Goal: Transaction & Acquisition: Purchase product/service

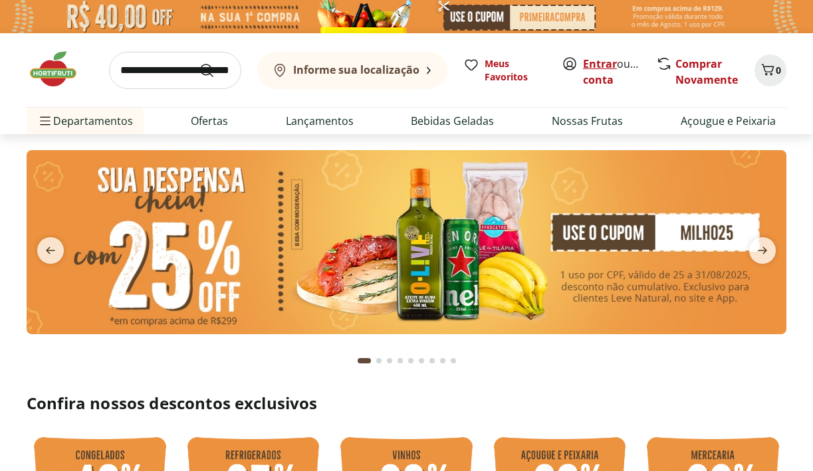
click at [601, 64] on link "Entrar" at bounding box center [600, 64] width 34 height 15
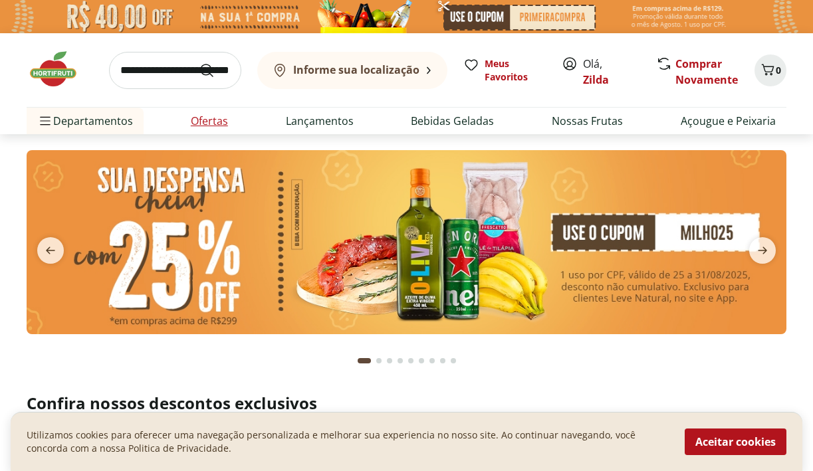
click at [216, 123] on link "Ofertas" at bounding box center [209, 121] width 37 height 16
select select "**********"
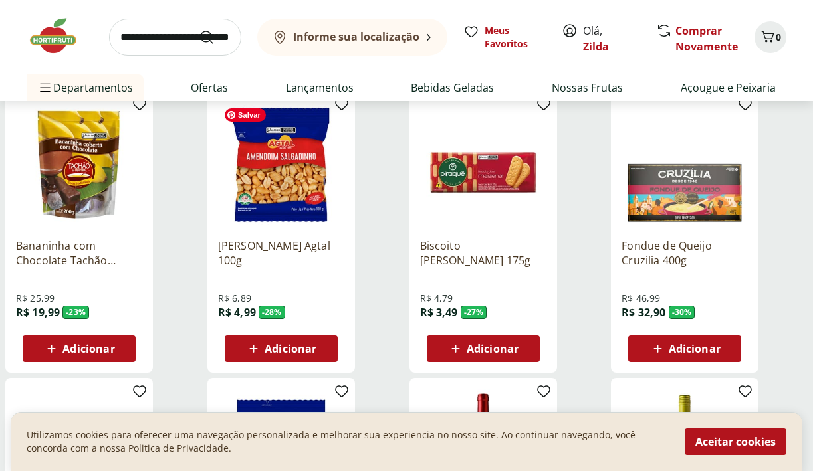
scroll to position [462, 0]
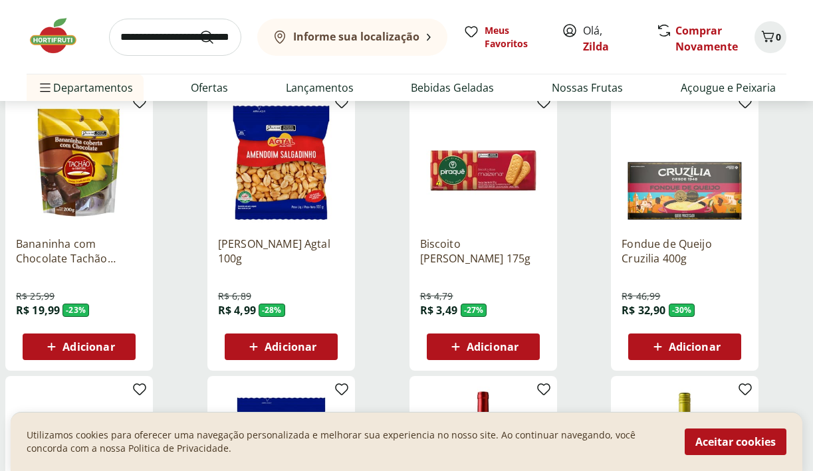
click at [274, 356] on div "Adicionar" at bounding box center [281, 347] width 92 height 24
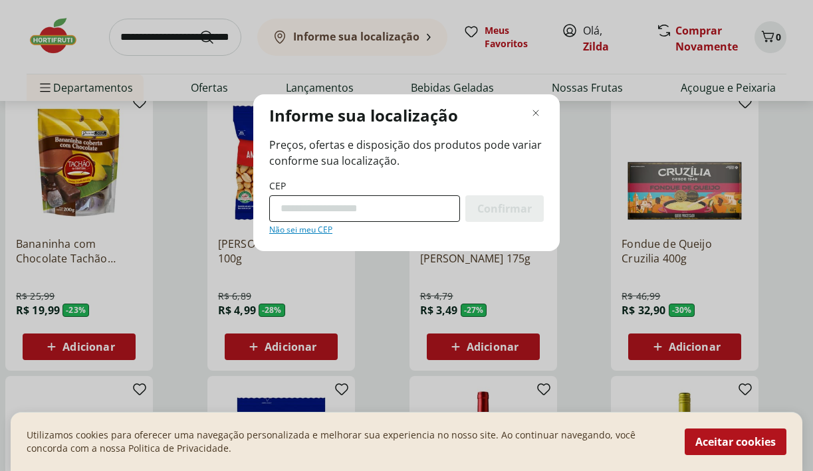
click at [327, 212] on input "CEP" at bounding box center [364, 209] width 191 height 27
type input "*********"
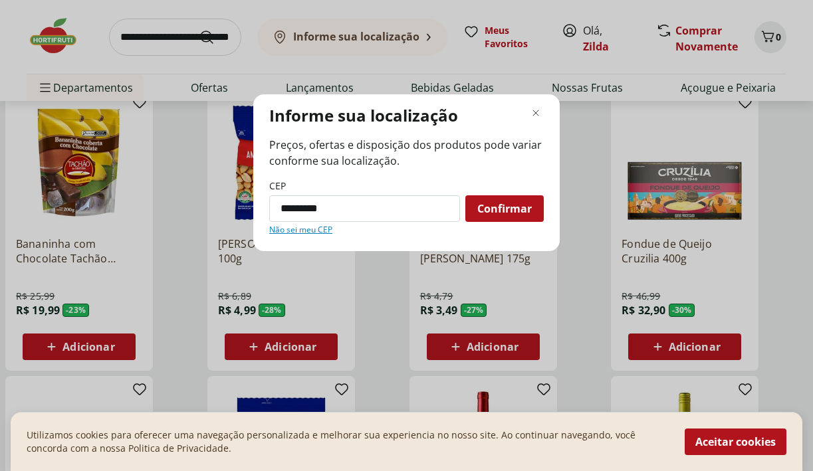
click at [510, 213] on span "Confirmar" at bounding box center [504, 208] width 55 height 11
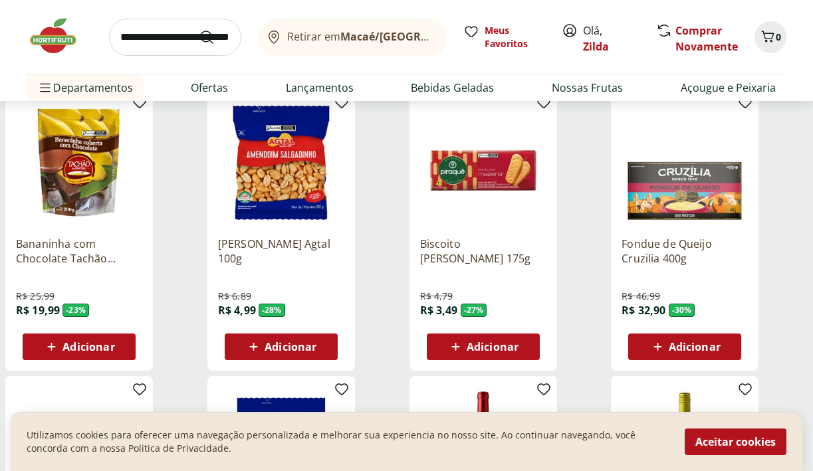
click at [281, 348] on span "Adicionar" at bounding box center [291, 347] width 52 height 11
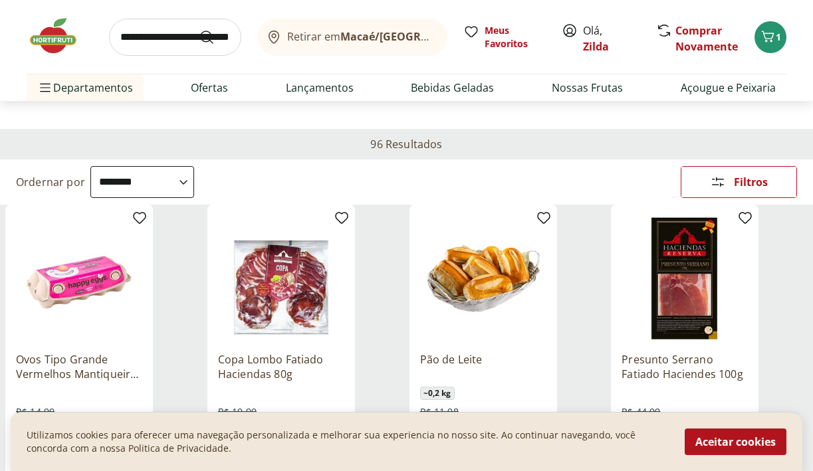
scroll to position [0, 0]
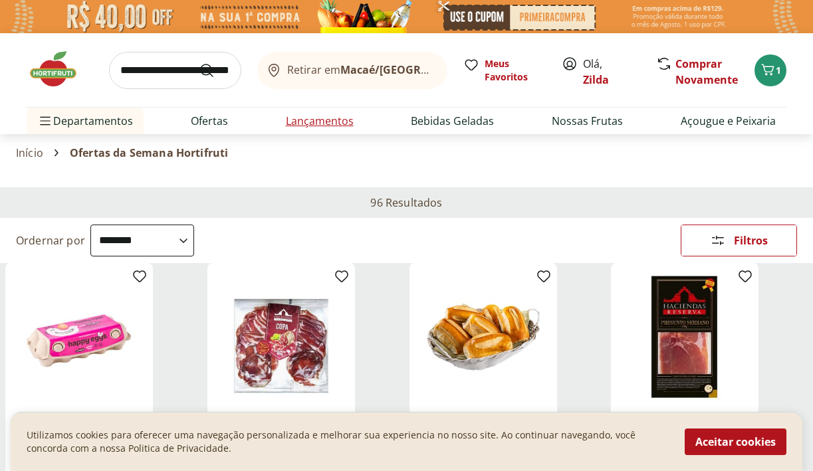
click at [324, 123] on link "Lançamentos" at bounding box center [320, 121] width 68 height 16
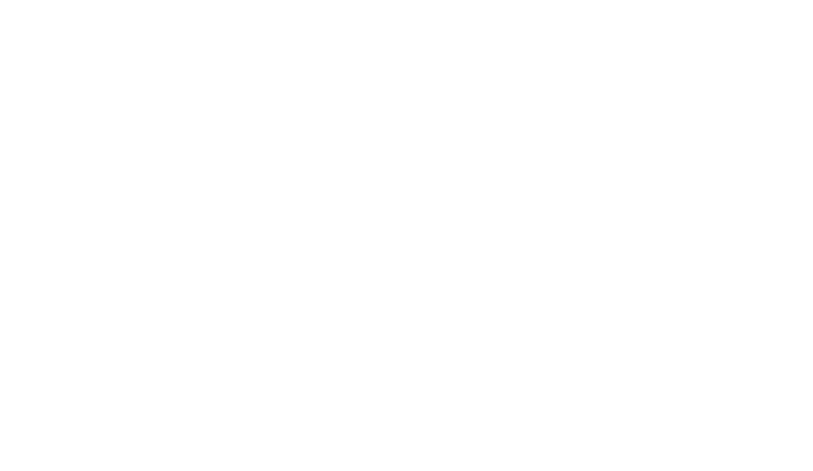
select select "**********"
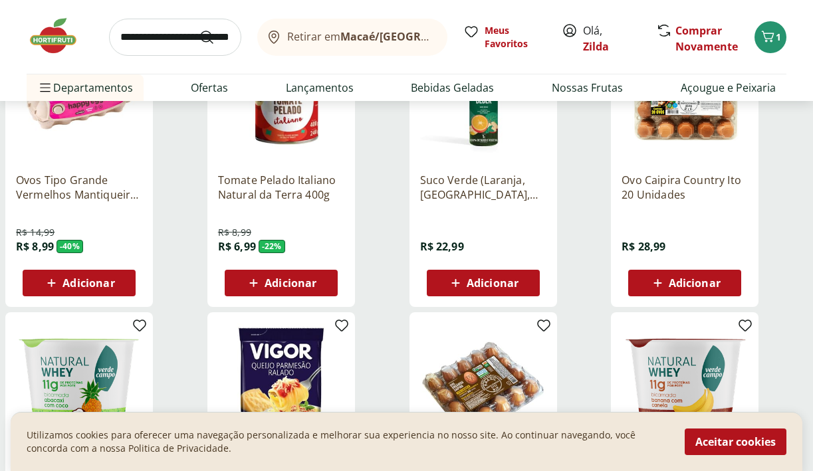
scroll to position [239, 0]
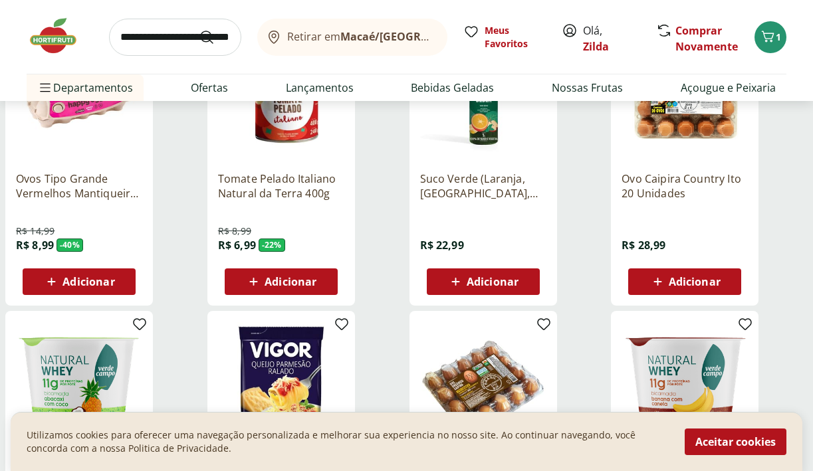
click at [666, 287] on span "Adicionar" at bounding box center [685, 282] width 71 height 16
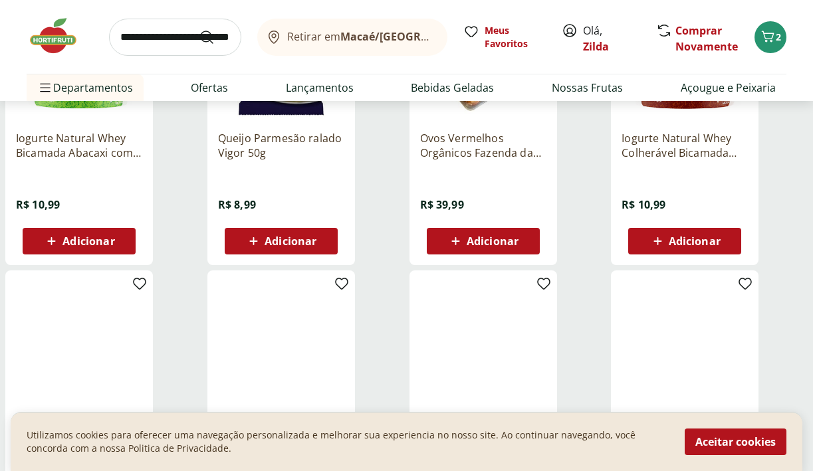
scroll to position [0, 0]
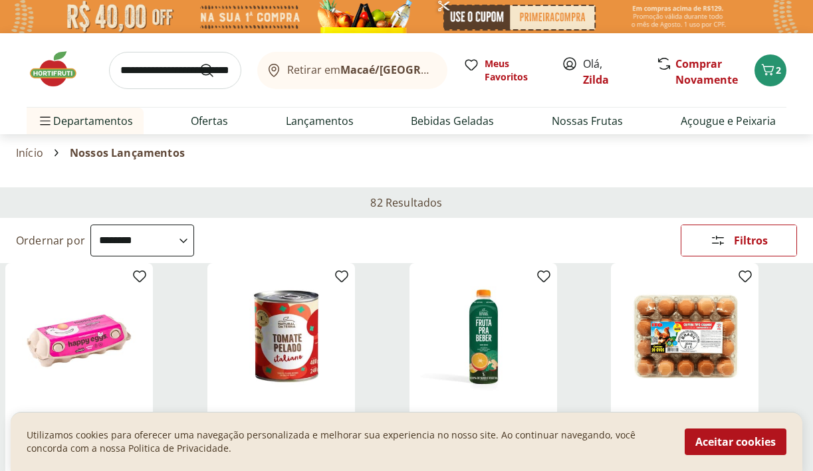
click at [423, 69] on button "Retirar em Macaé/RJ" at bounding box center [352, 70] width 190 height 37
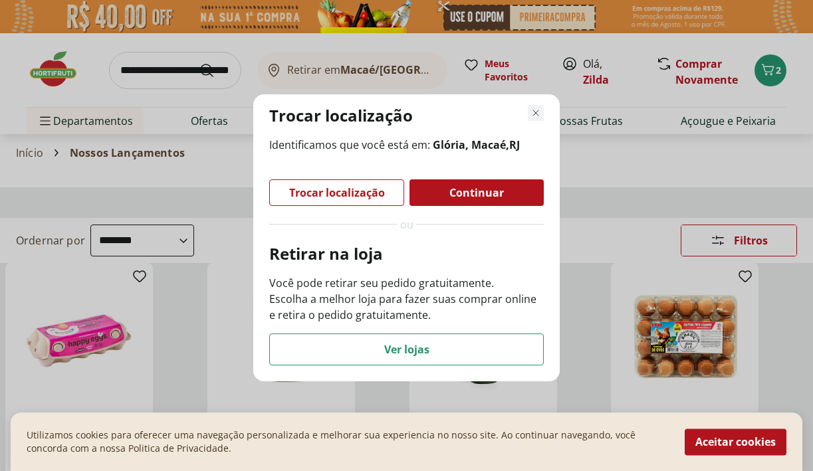
click at [537, 114] on use "Fechar modal de regionalização" at bounding box center [535, 112] width 9 height 9
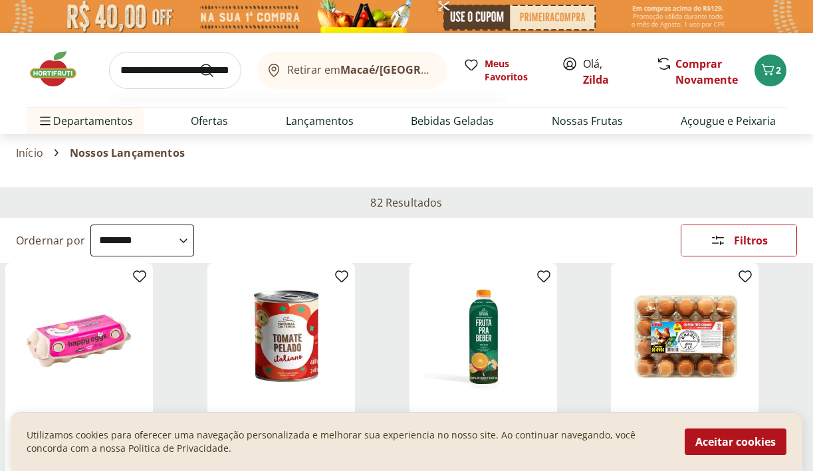
click at [158, 71] on input "search" at bounding box center [175, 70] width 132 height 37
type input "**********"
click at [199, 63] on button "Submit Search" at bounding box center [215, 71] width 32 height 16
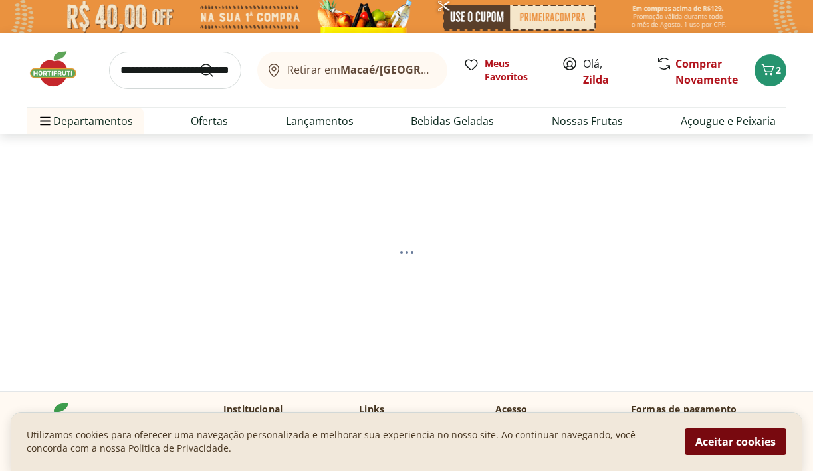
click at [739, 440] on button "Aceitar cookies" at bounding box center [736, 442] width 102 height 27
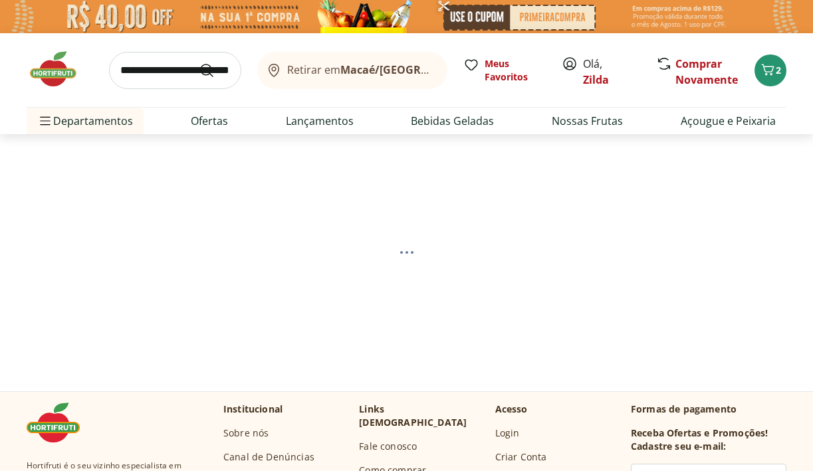
select select "**********"
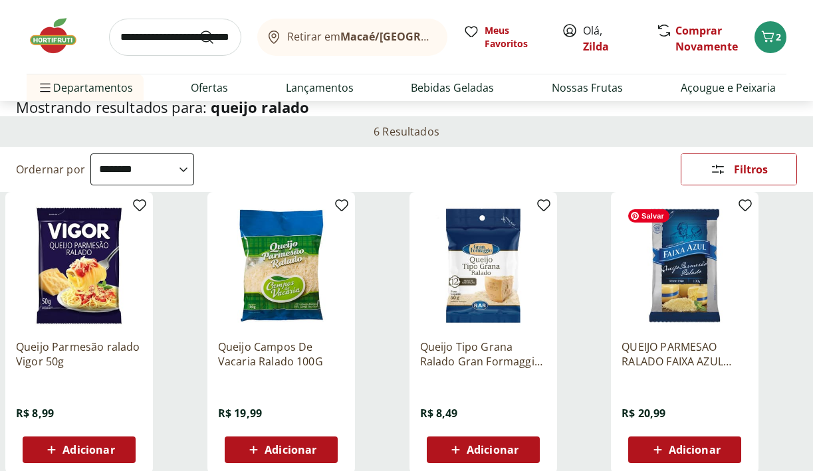
scroll to position [92, 0]
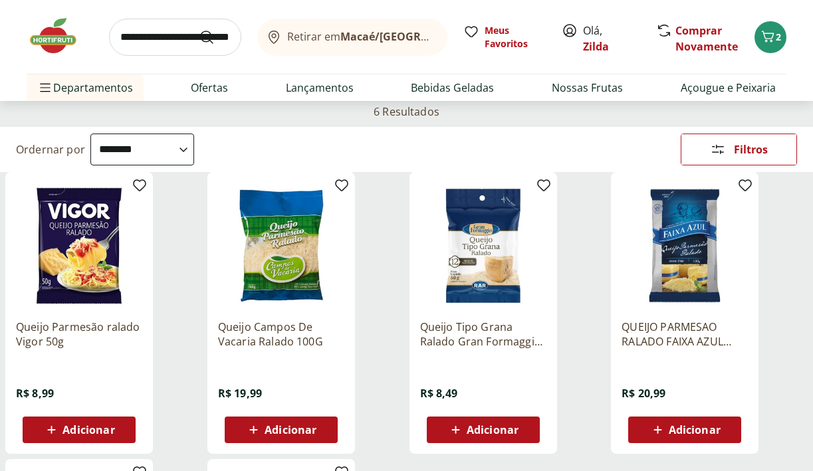
click at [58, 424] on icon at bounding box center [51, 430] width 17 height 16
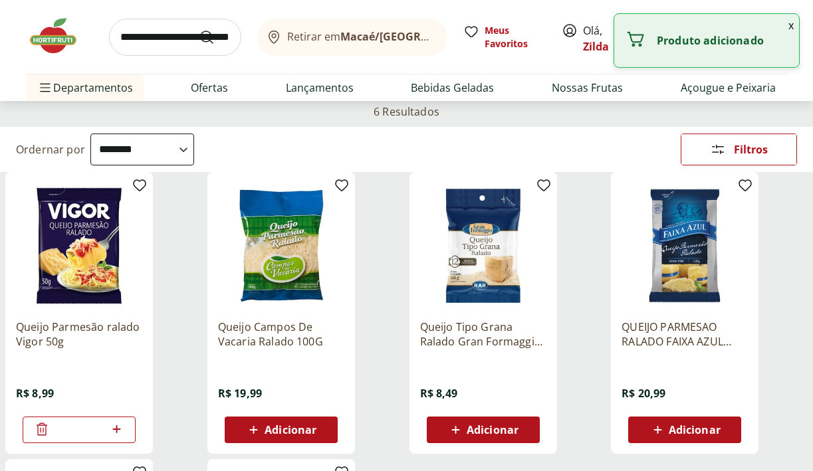
click at [116, 424] on icon at bounding box center [116, 430] width 17 height 16
type input "*"
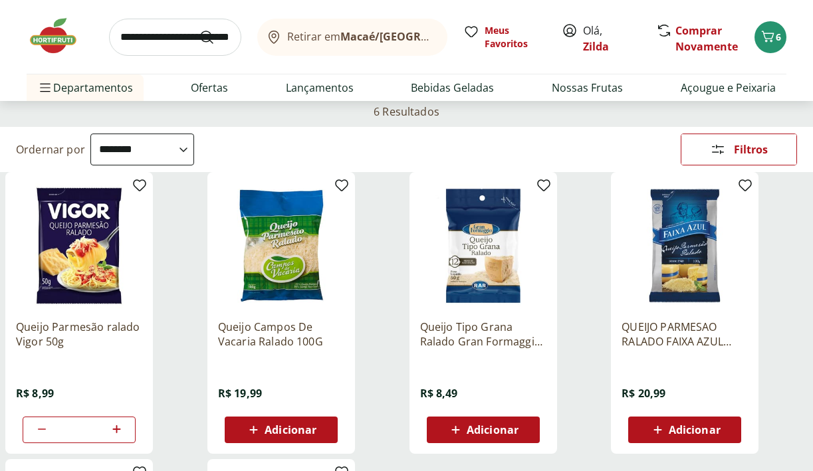
click at [33, 34] on img at bounding box center [60, 36] width 67 height 40
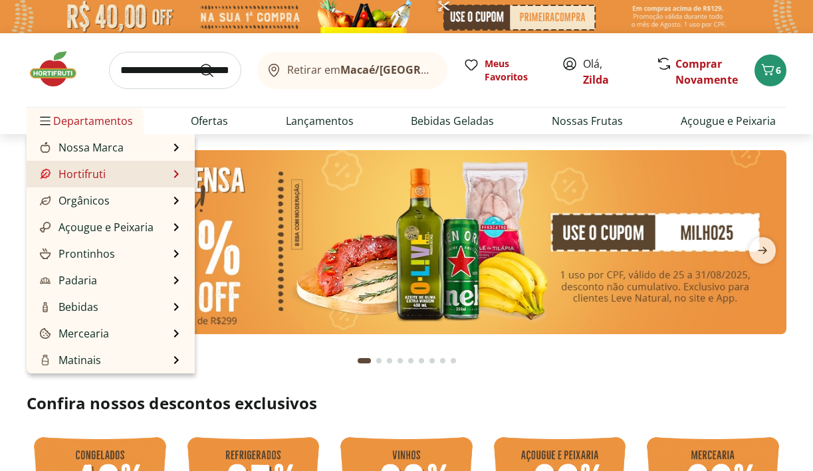
click at [72, 175] on link "Hortifruti" at bounding box center [71, 174] width 68 height 16
select select "**********"
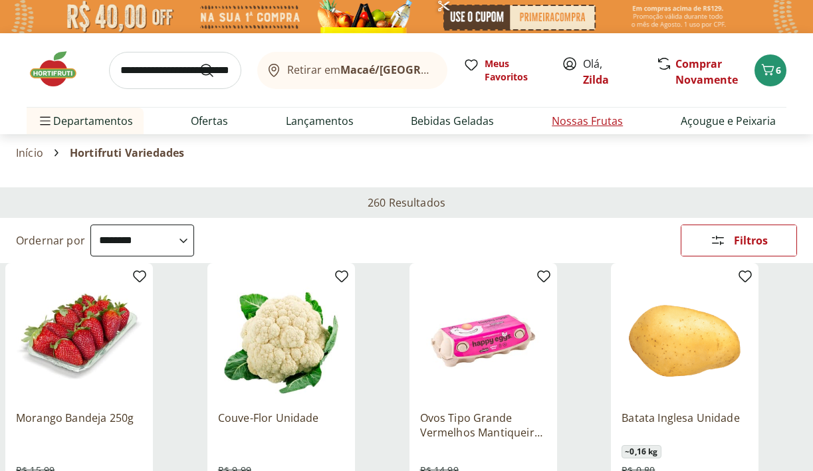
click at [579, 118] on link "Nossas Frutas" at bounding box center [587, 121] width 71 height 16
select select "**********"
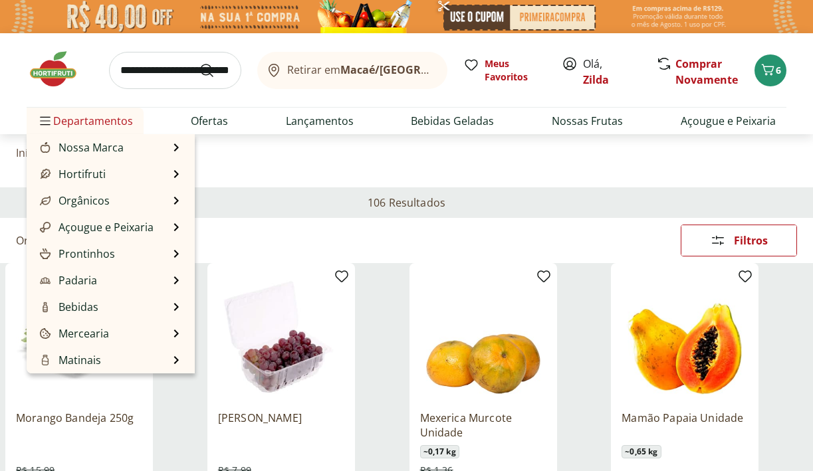
click at [91, 122] on span "Departamentos" at bounding box center [85, 121] width 96 height 32
click at [79, 174] on link "Hortifruti" at bounding box center [71, 174] width 68 height 16
select select "**********"
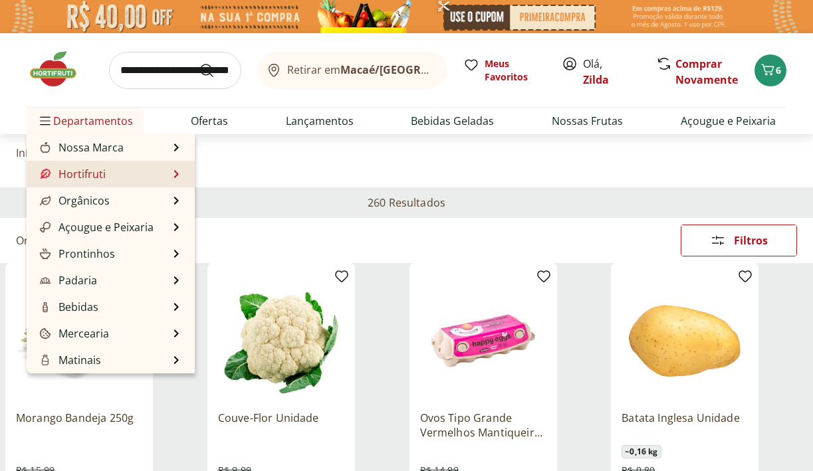
click at [170, 170] on li "Hortifruti Hortifruti Ver tudo do departamento Cogumelos Frutas Legumes Ovos Te…" at bounding box center [111, 174] width 168 height 27
click at [170, 174] on li "Hortifruti Hortifruti Ver tudo do departamento Cogumelos Frutas Legumes Ovos Te…" at bounding box center [111, 174] width 168 height 27
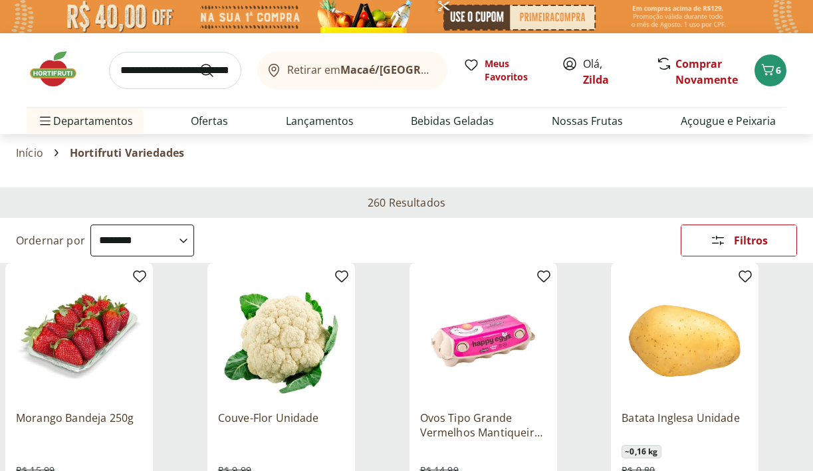
click at [325, 160] on div "Início Hortifruti Variedades" at bounding box center [406, 153] width 781 height 16
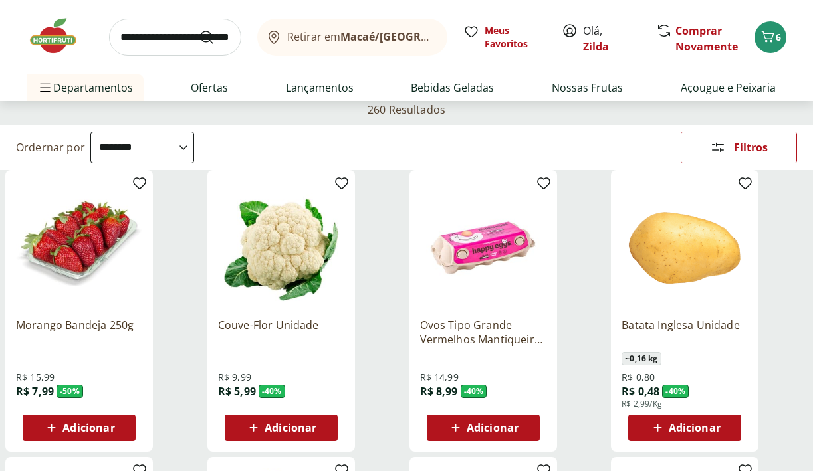
scroll to position [121, 0]
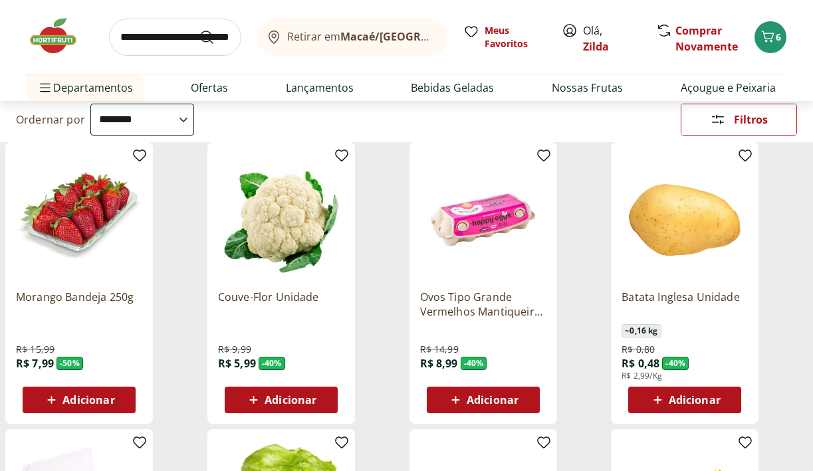
click at [282, 405] on span "Adicionar" at bounding box center [291, 400] width 52 height 11
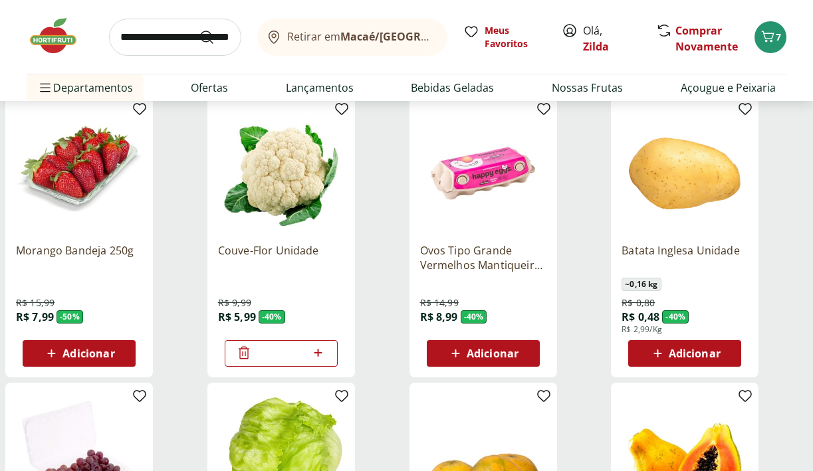
scroll to position [185, 0]
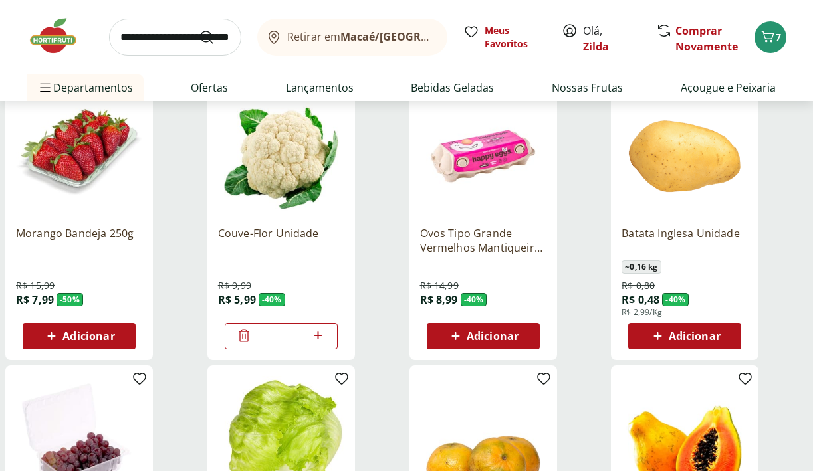
click at [659, 336] on icon at bounding box center [658, 337] width 8 height 8
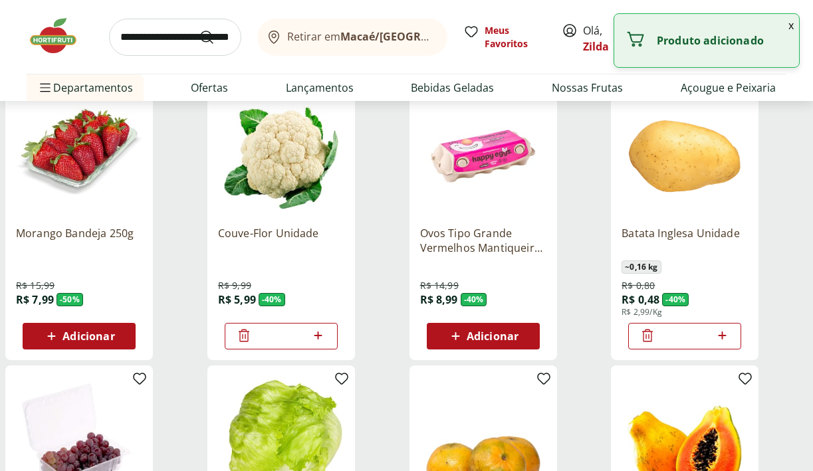
click at [722, 333] on icon at bounding box center [722, 336] width 8 height 8
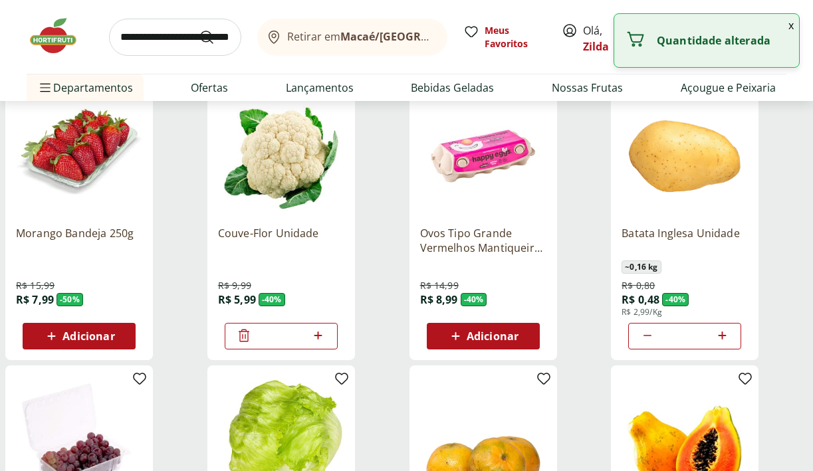
type input "*"
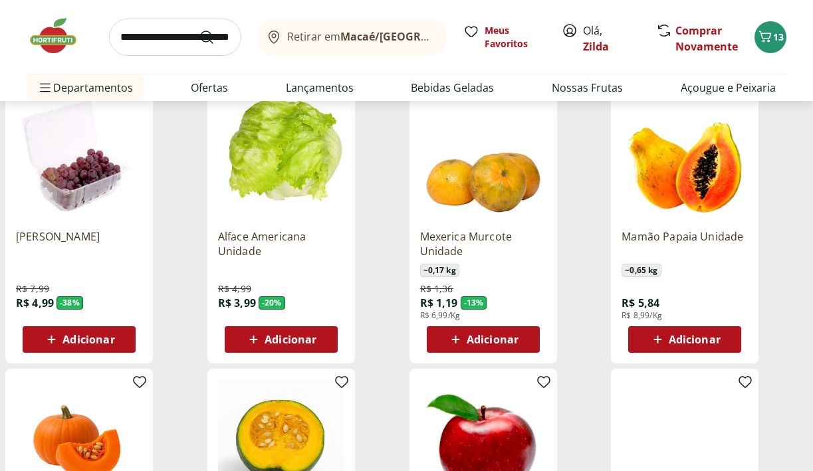
scroll to position [489, 0]
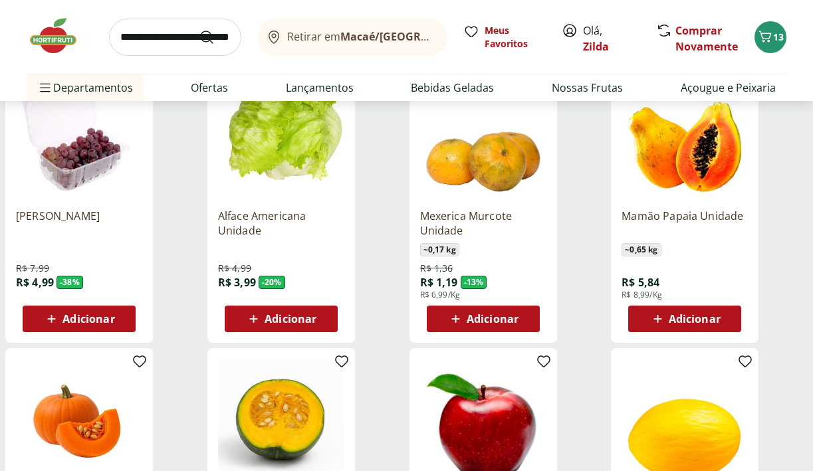
click at [690, 325] on span "Adicionar" at bounding box center [695, 319] width 52 height 11
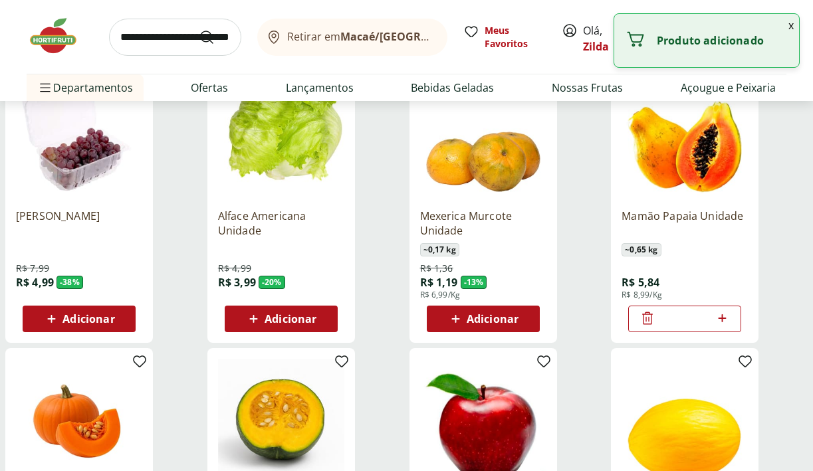
click at [722, 318] on icon at bounding box center [722, 319] width 8 height 8
type input "*"
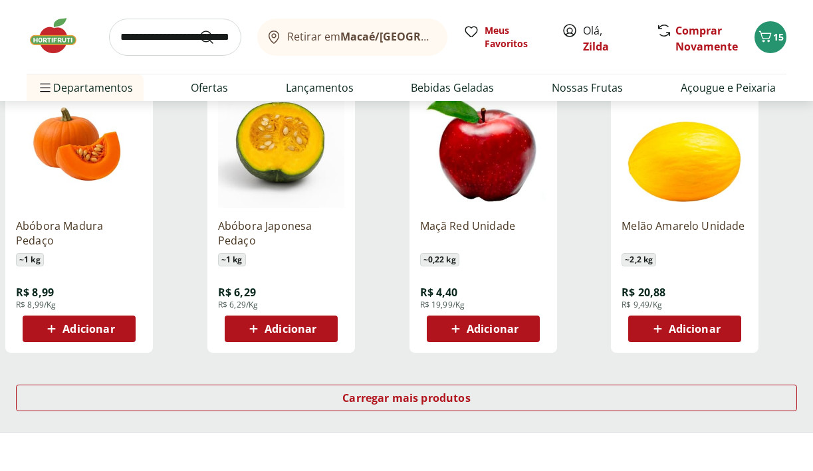
scroll to position [780, 0]
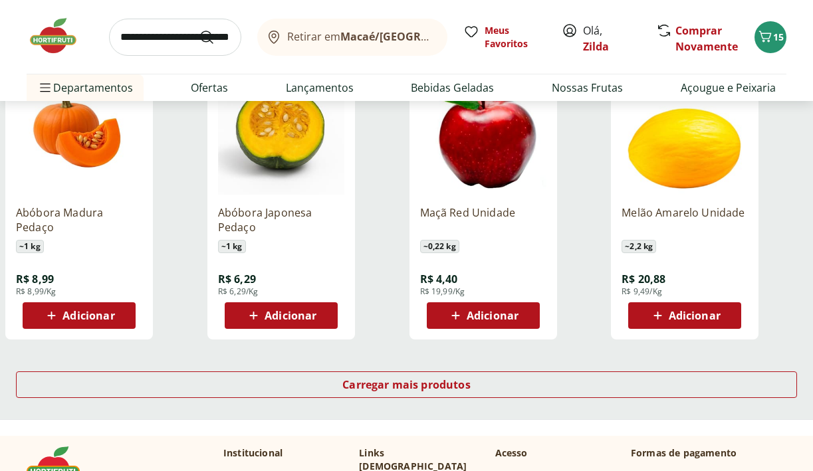
click at [65, 313] on span "Adicionar" at bounding box center [89, 316] width 52 height 11
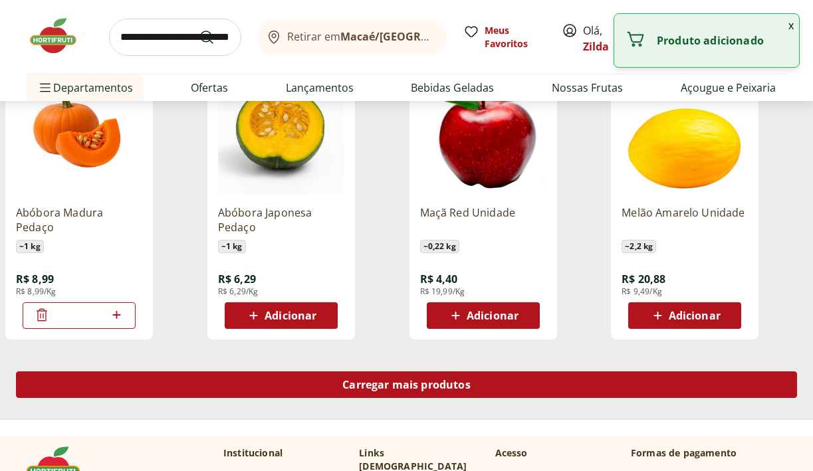
click at [341, 376] on div "Carregar mais produtos" at bounding box center [406, 385] width 781 height 27
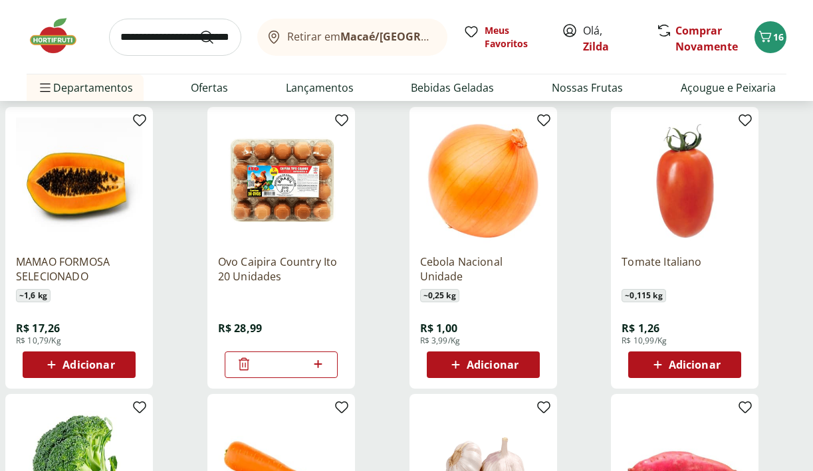
scroll to position [1025, 0]
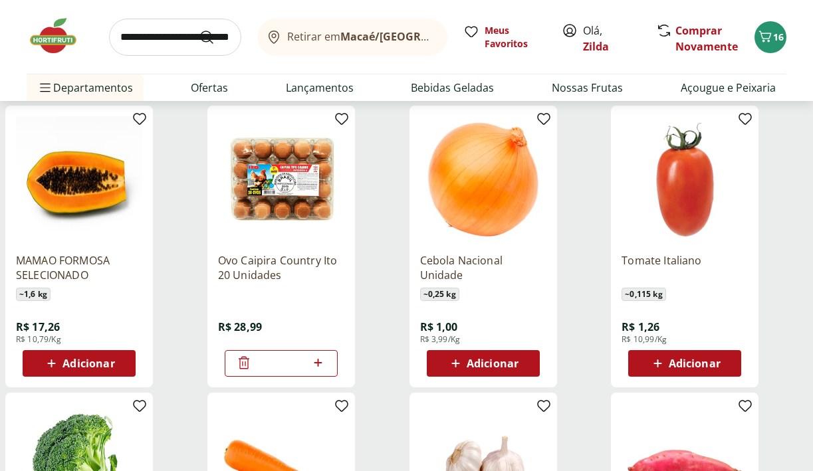
click at [500, 362] on span "Adicionar" at bounding box center [493, 363] width 52 height 11
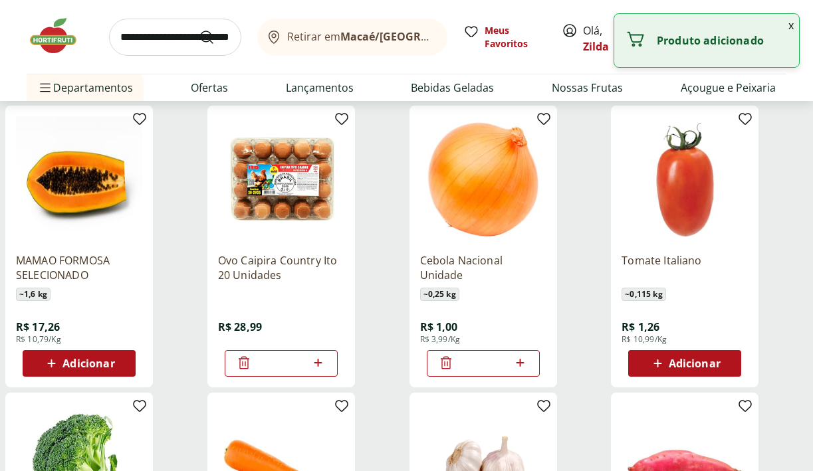
click at [522, 362] on icon at bounding box center [520, 363] width 17 height 16
type input "*"
click at [674, 363] on span "Adicionar" at bounding box center [695, 363] width 52 height 11
click at [726, 363] on icon at bounding box center [722, 363] width 8 height 8
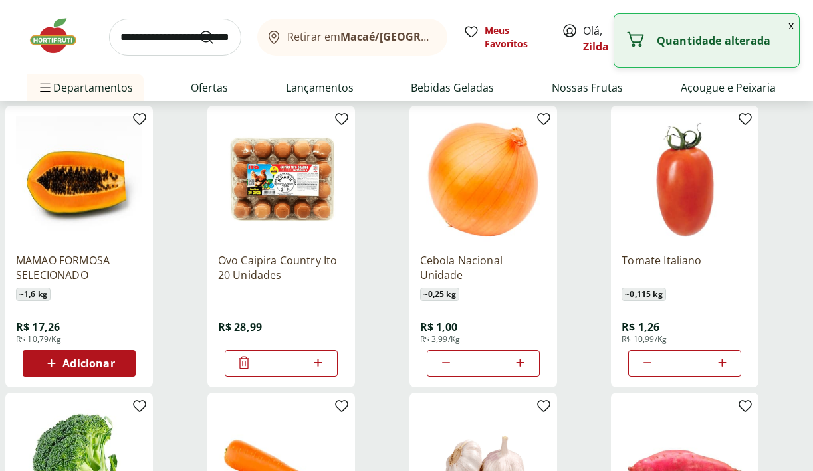
click at [726, 363] on icon at bounding box center [722, 363] width 8 height 8
click at [725, 363] on icon at bounding box center [722, 363] width 8 height 8
type input "*"
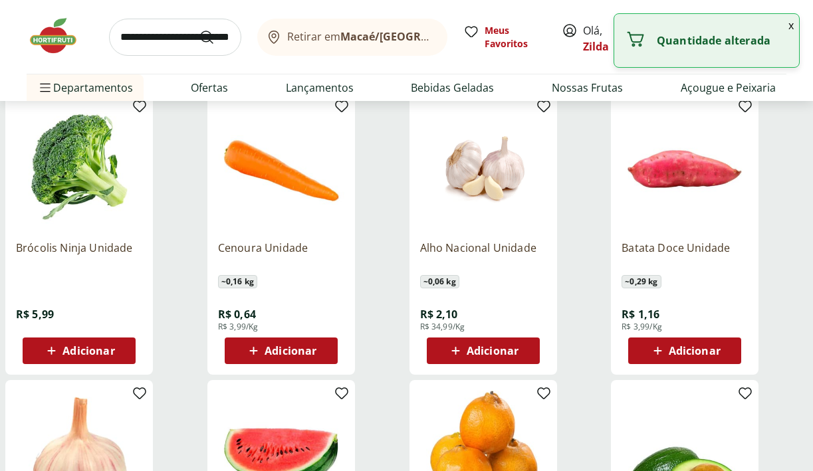
scroll to position [1325, 0]
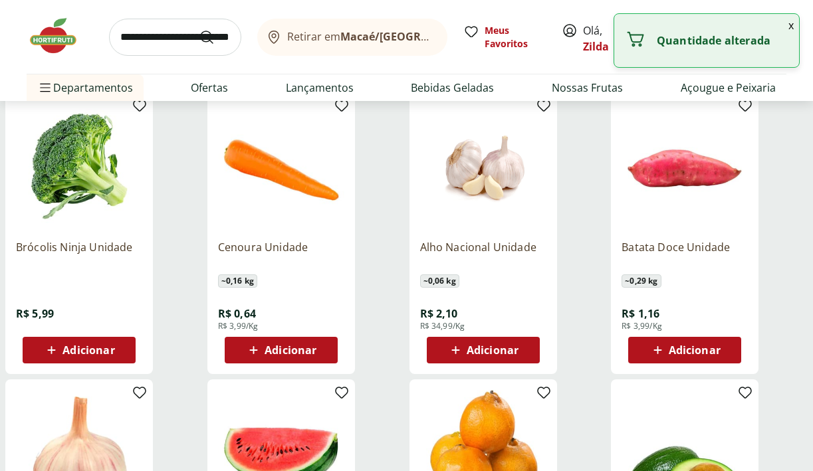
click at [87, 348] on span "Adicionar" at bounding box center [89, 350] width 52 height 11
click at [119, 349] on icon at bounding box center [116, 350] width 8 height 8
type input "*"
click at [273, 350] on span "Adicionar" at bounding box center [291, 350] width 52 height 11
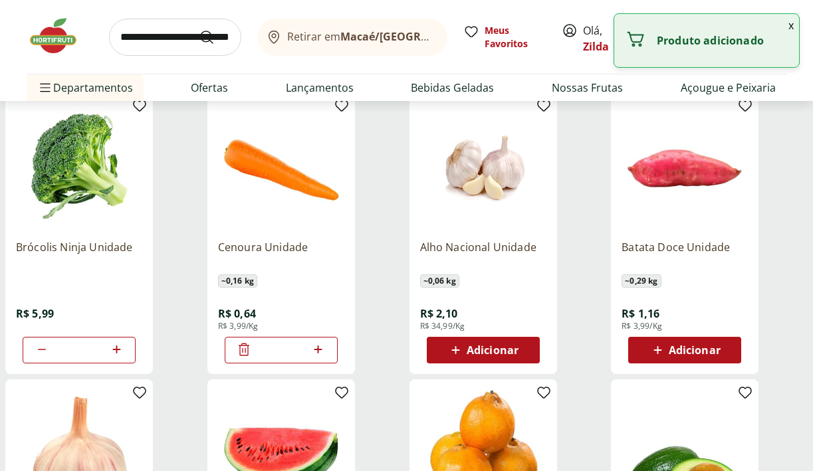
click at [321, 349] on icon at bounding box center [319, 350] width 8 height 8
click at [230, 357] on div "*" at bounding box center [281, 350] width 113 height 27
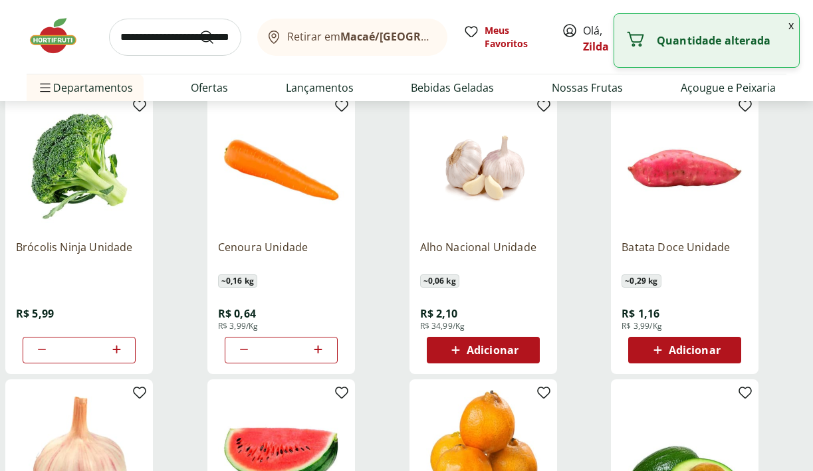
click at [236, 351] on icon at bounding box center [244, 350] width 16 height 16
type input "*"
click at [701, 355] on span "Adicionar" at bounding box center [695, 350] width 52 height 11
click at [725, 348] on icon at bounding box center [722, 350] width 17 height 16
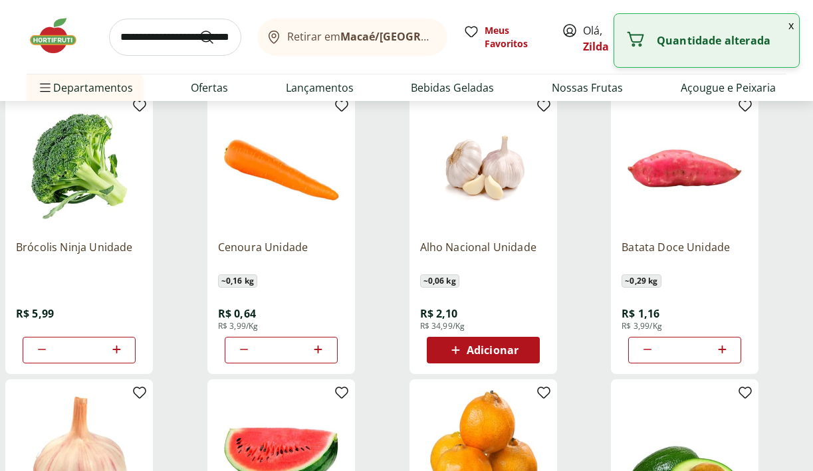
click at [725, 348] on icon at bounding box center [722, 350] width 17 height 16
type input "*"
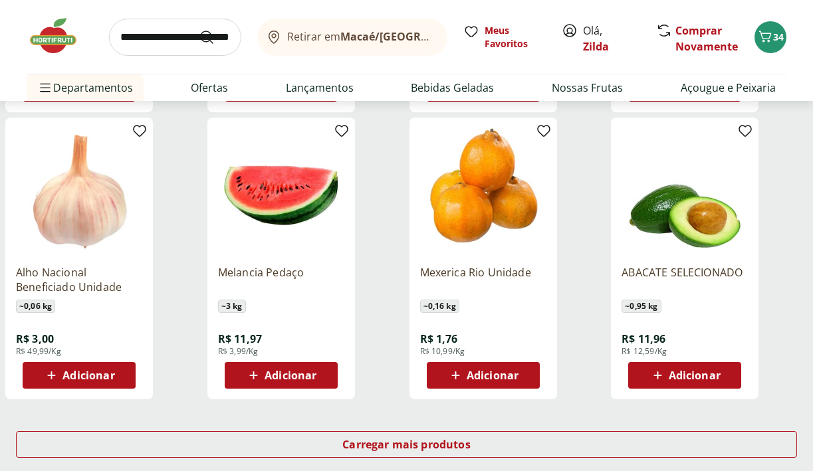
scroll to position [1615, 0]
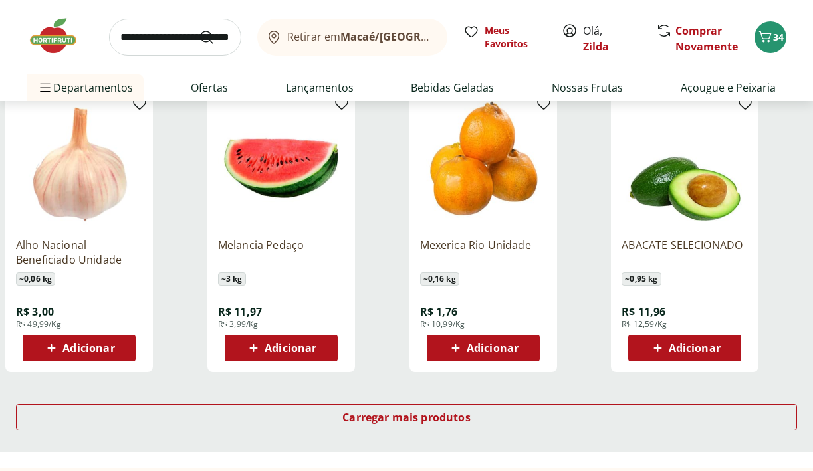
click at [471, 350] on span "Adicionar" at bounding box center [493, 348] width 52 height 11
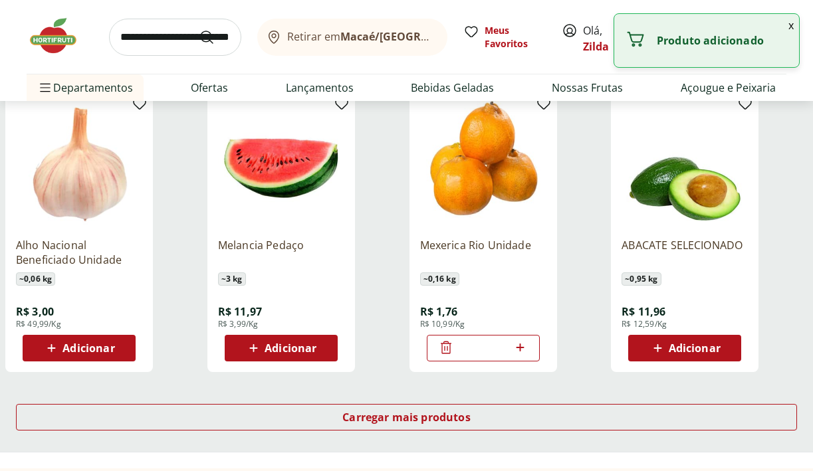
click at [521, 347] on icon at bounding box center [521, 348] width 8 height 8
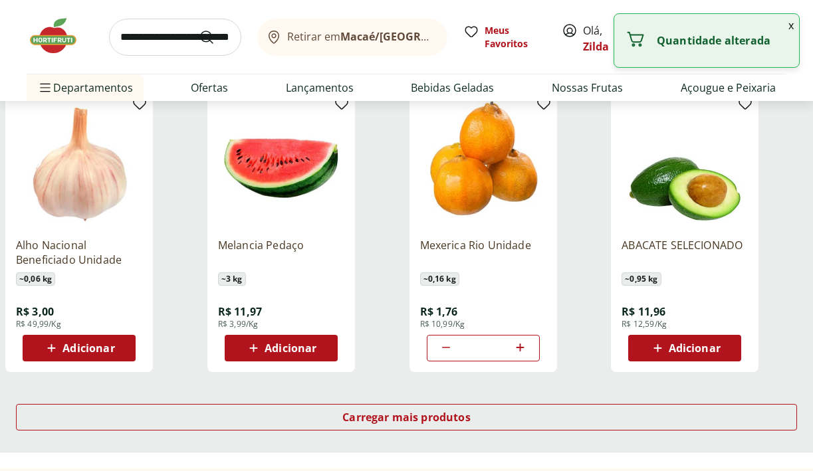
type input "*"
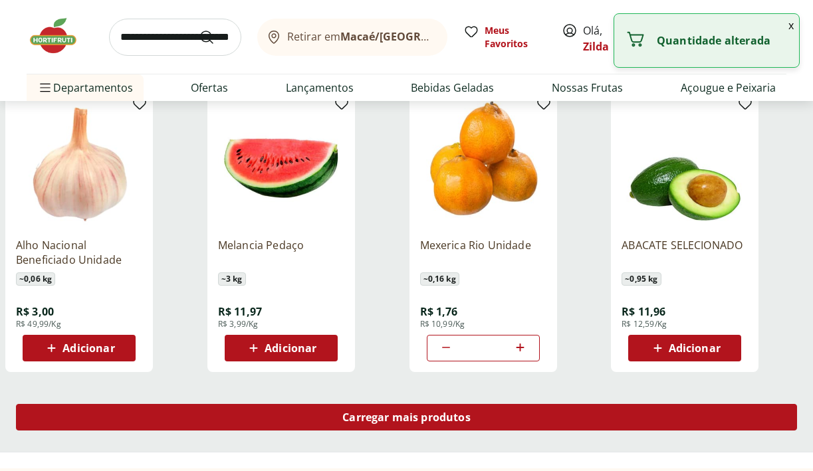
click at [417, 415] on span "Carregar mais produtos" at bounding box center [406, 417] width 128 height 11
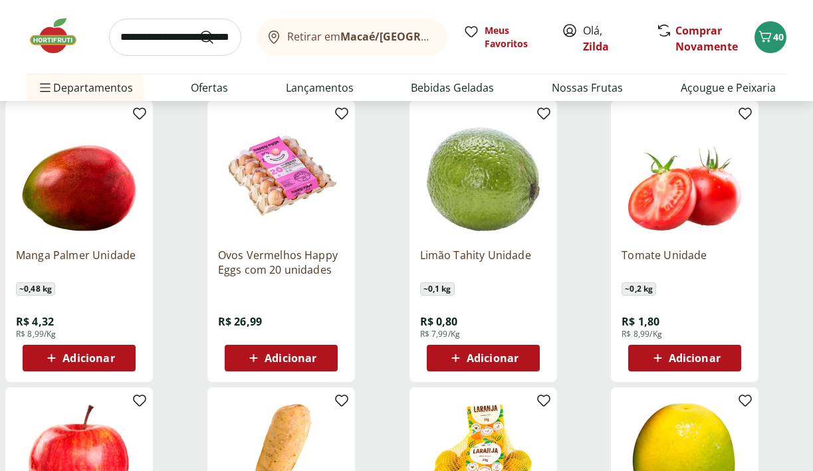
scroll to position [1908, 0]
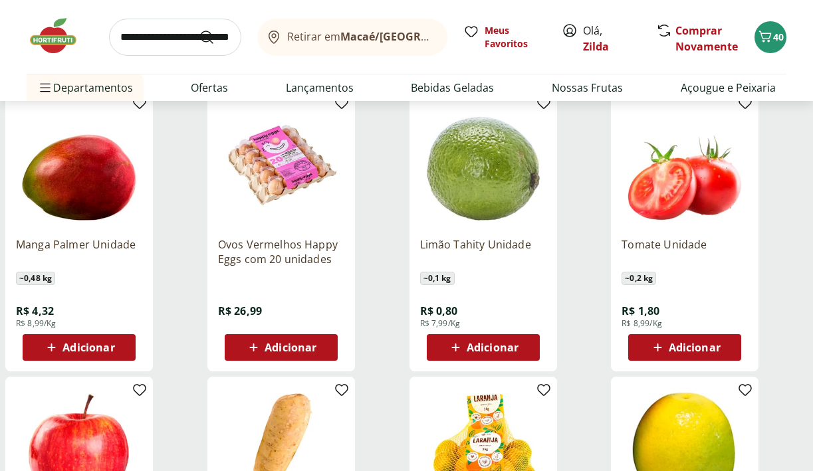
click at [84, 352] on span "Adicionar" at bounding box center [89, 347] width 52 height 11
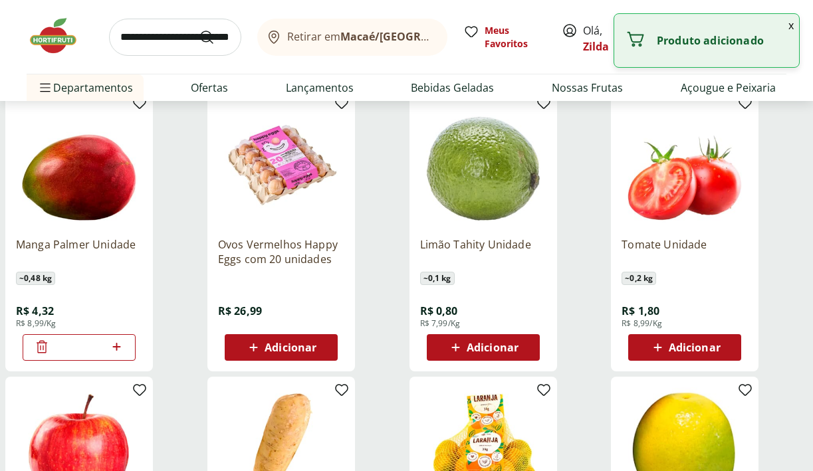
click at [117, 348] on icon at bounding box center [116, 347] width 17 height 16
type input "*"
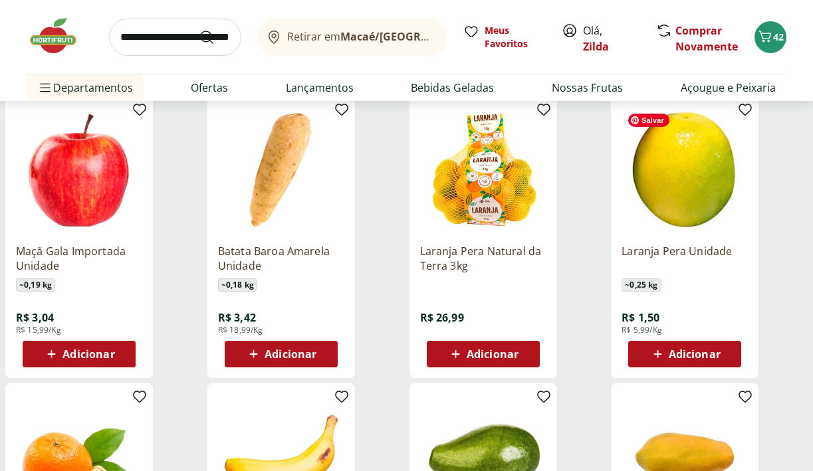
scroll to position [2195, 0]
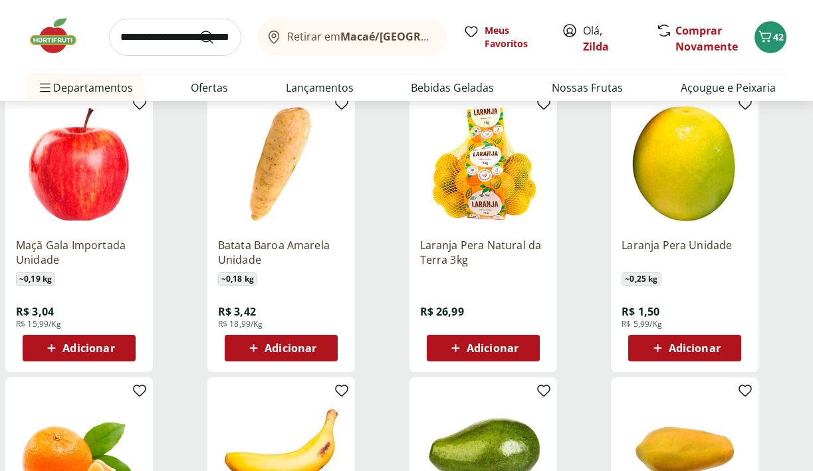
click at [293, 348] on span "Adicionar" at bounding box center [291, 348] width 52 height 11
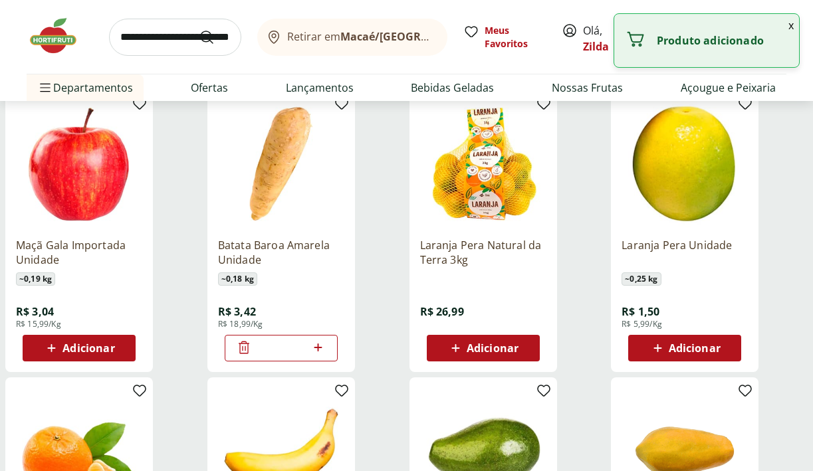
click at [318, 346] on icon at bounding box center [319, 348] width 8 height 8
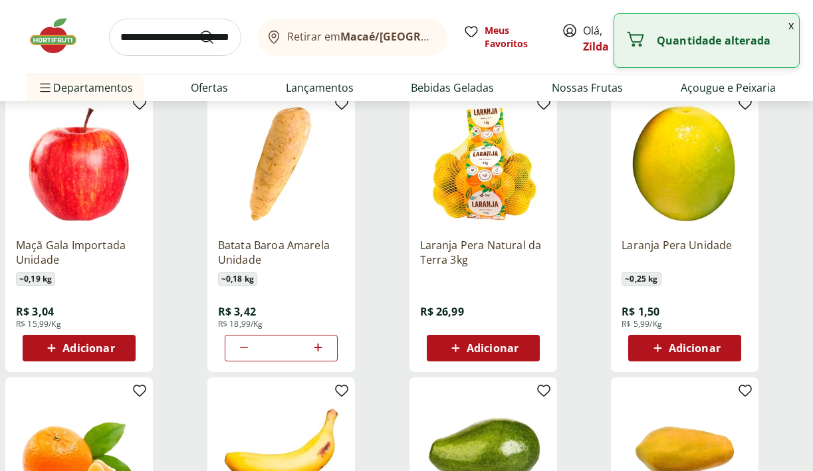
type input "*"
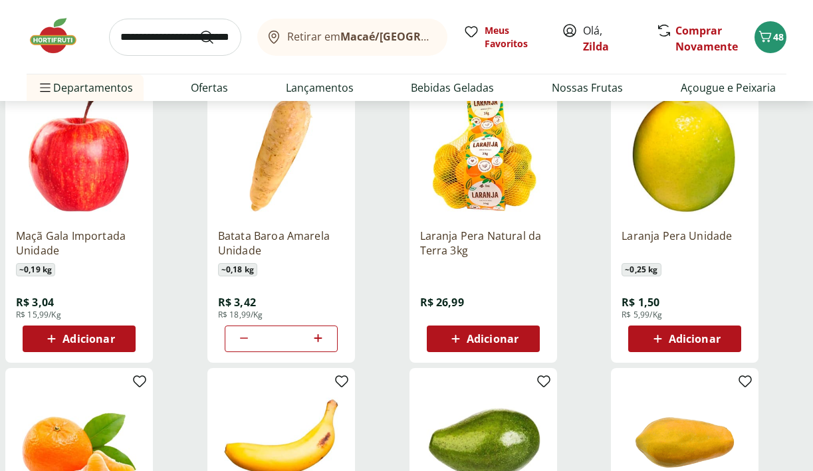
scroll to position [2205, 0]
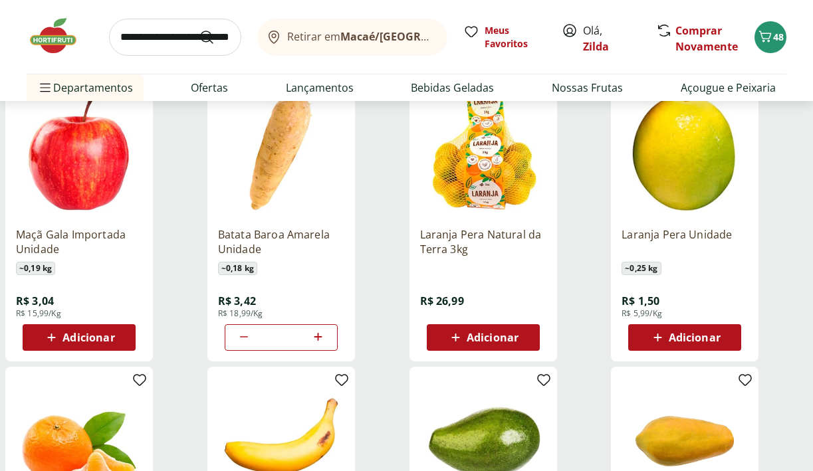
click at [467, 338] on span "Adicionar" at bounding box center [493, 338] width 52 height 11
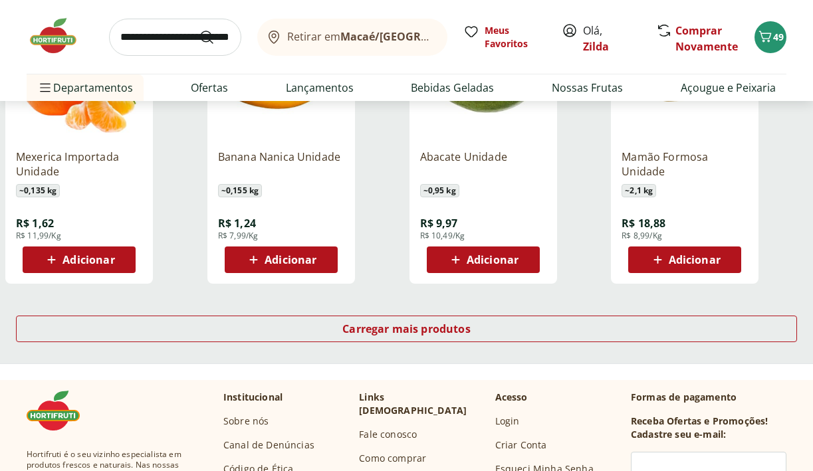
scroll to position [2573, 0]
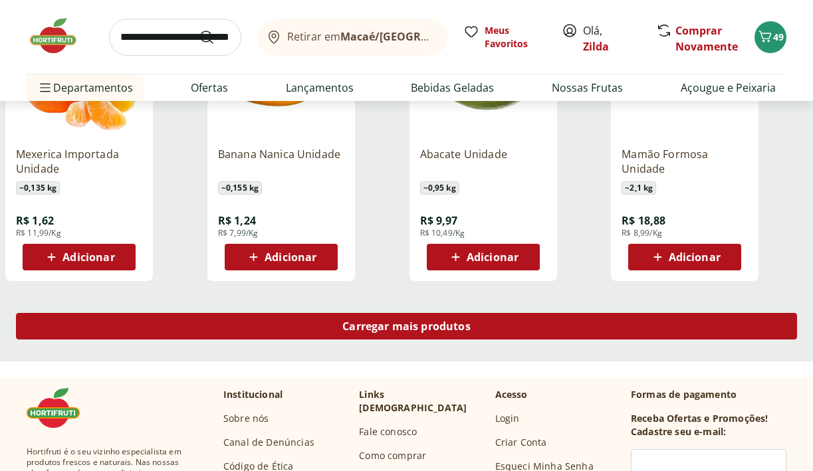
click at [470, 325] on span "Carregar mais produtos" at bounding box center [406, 326] width 128 height 11
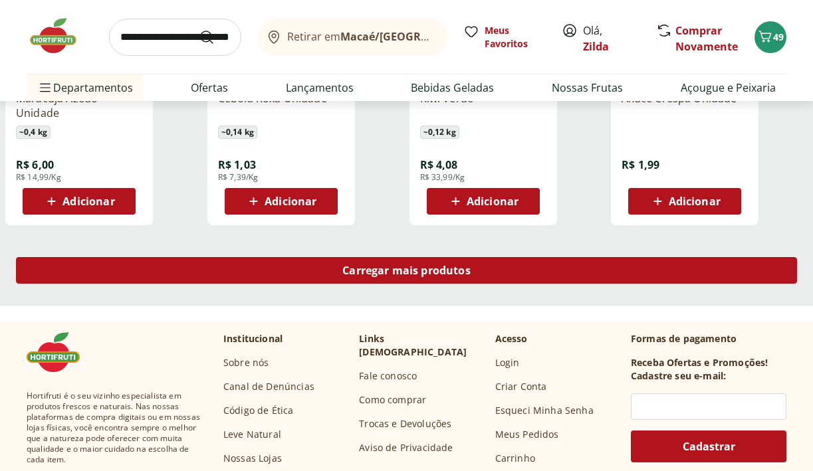
scroll to position [3497, 0]
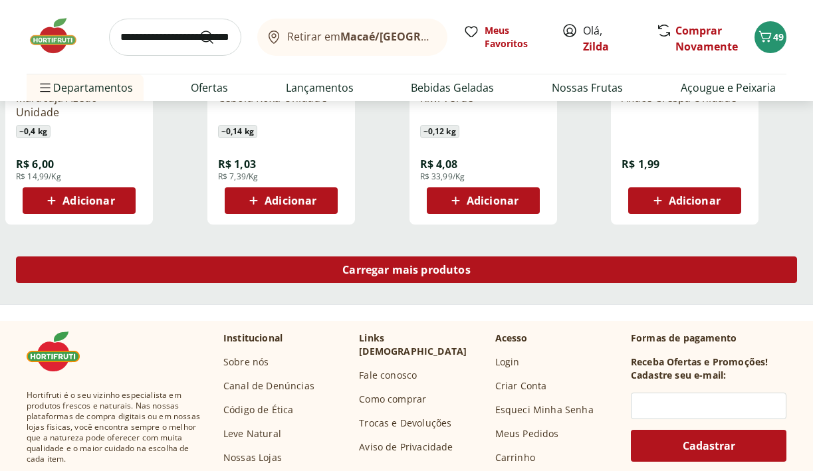
click at [442, 265] on span "Carregar mais produtos" at bounding box center [406, 270] width 128 height 11
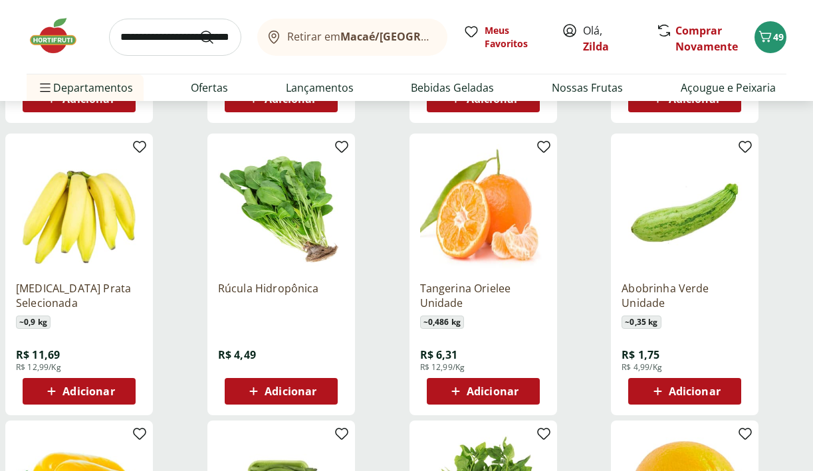
scroll to position [3606, 0]
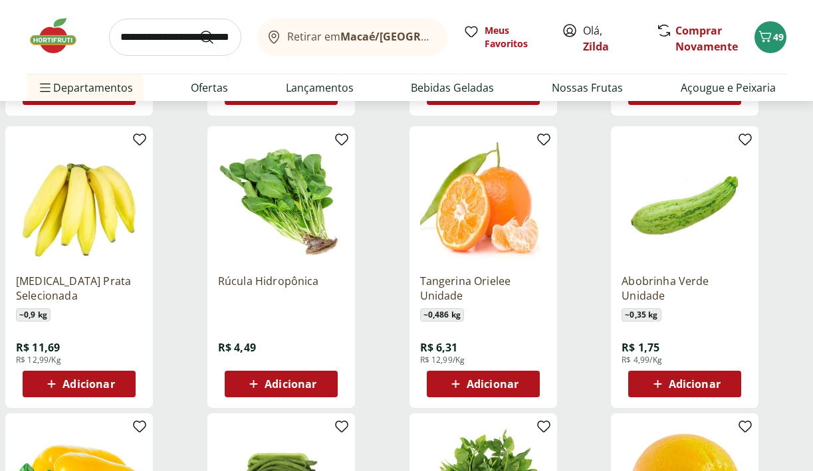
click at [80, 380] on span "Adicionar" at bounding box center [89, 384] width 52 height 11
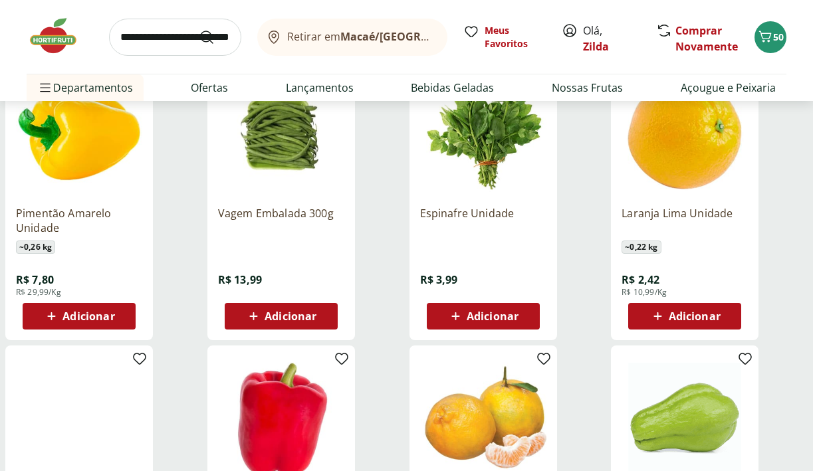
scroll to position [3961, 0]
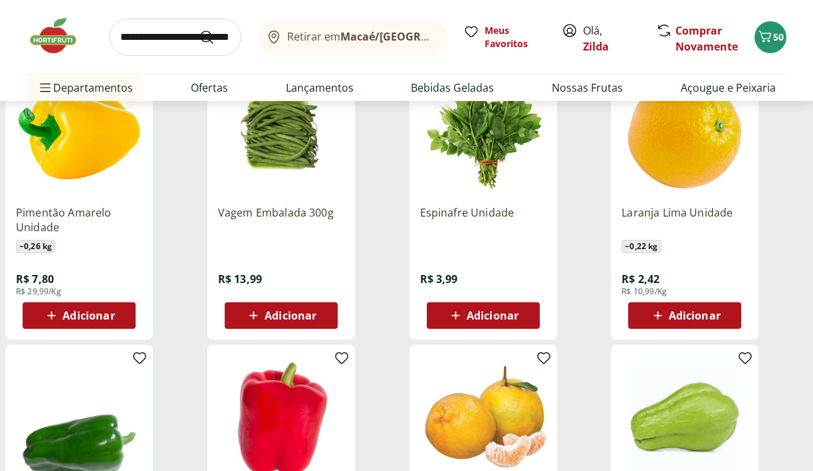
click at [275, 321] on span "Adicionar" at bounding box center [291, 316] width 52 height 11
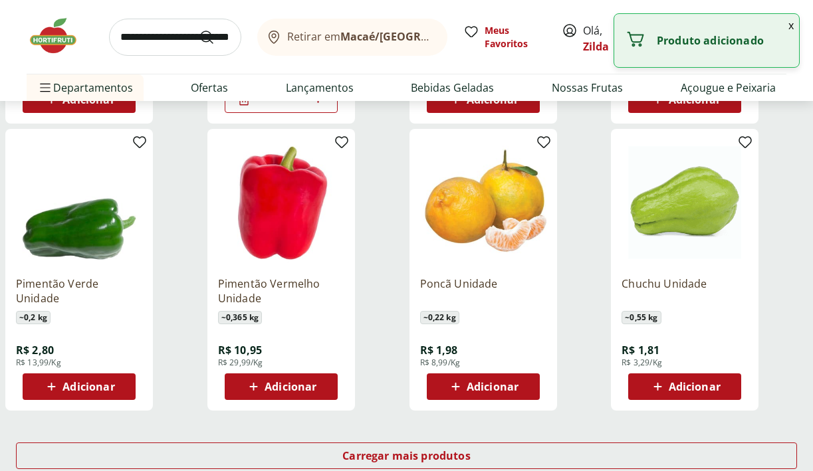
scroll to position [4180, 0]
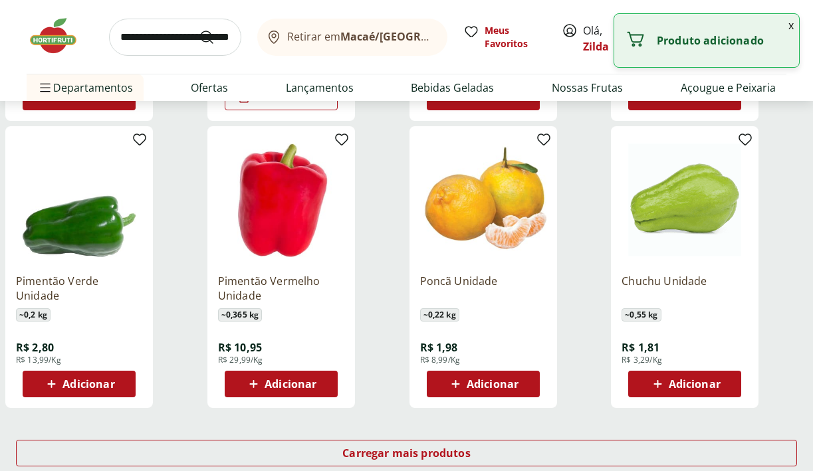
click at [280, 387] on span "Adicionar" at bounding box center [291, 384] width 52 height 11
click at [319, 382] on icon at bounding box center [319, 384] width 8 height 8
type input "*"
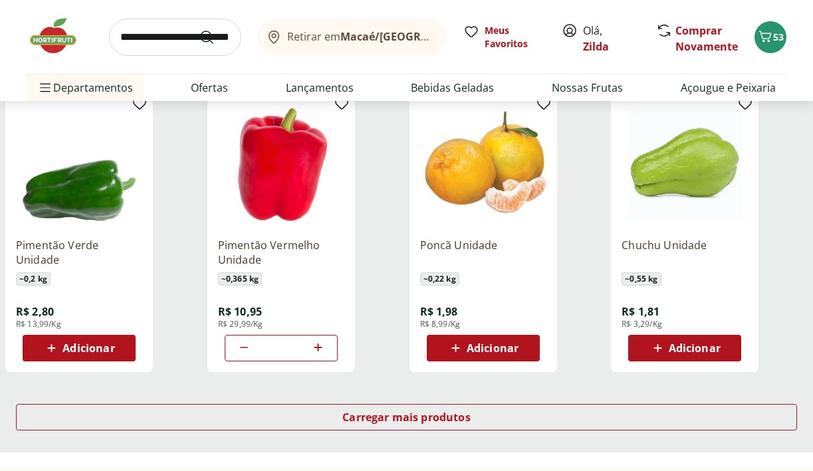
scroll to position [4220, 0]
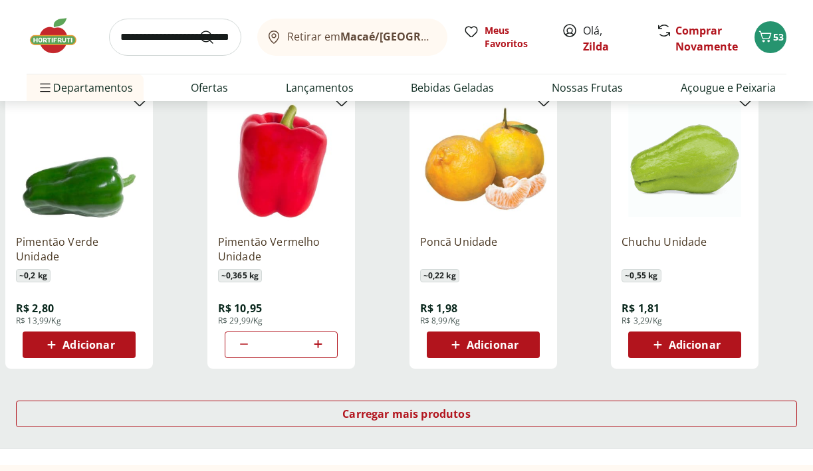
click at [664, 350] on icon at bounding box center [658, 345] width 17 height 16
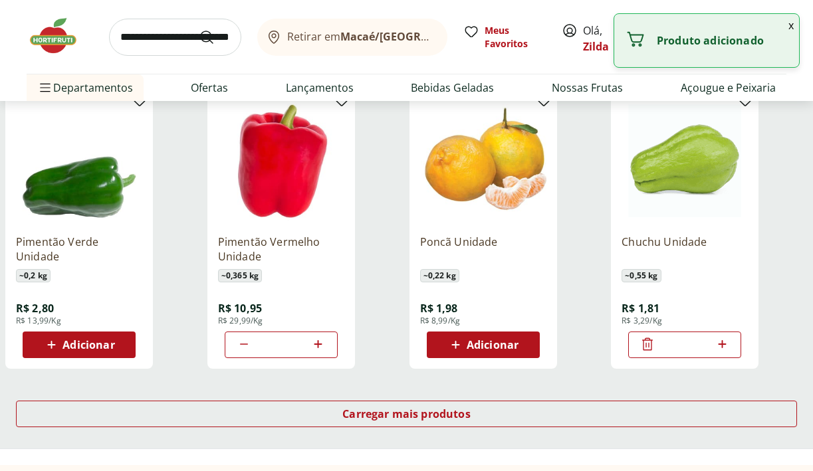
click at [724, 344] on icon at bounding box center [722, 344] width 8 height 8
type input "*"
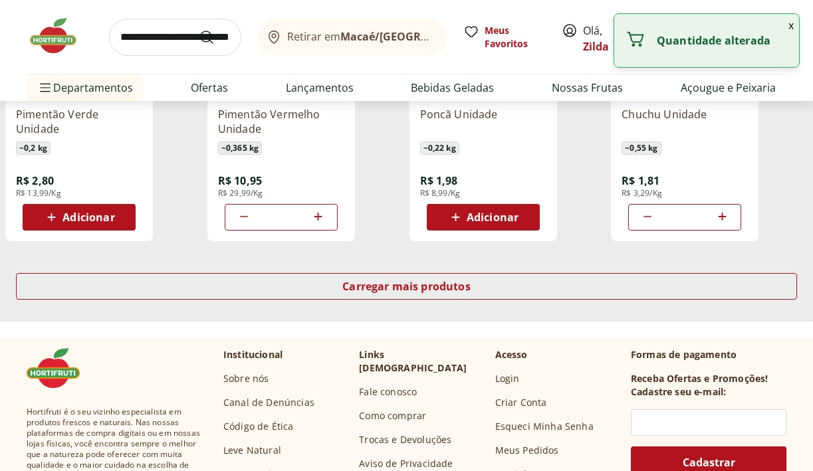
scroll to position [4361, 0]
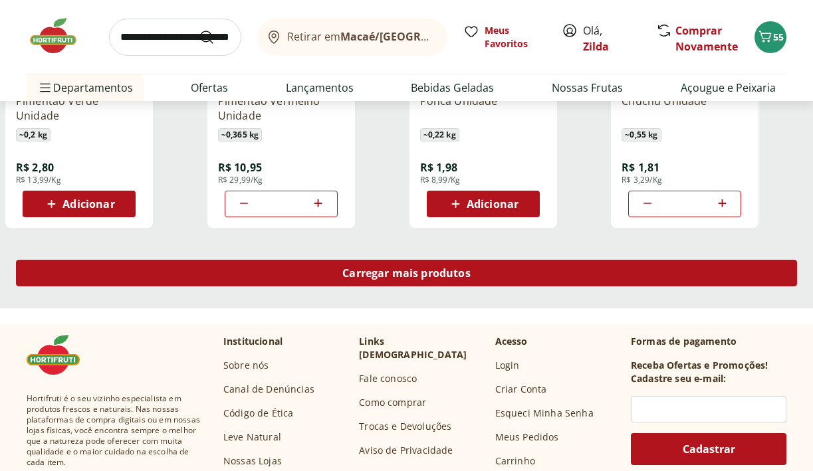
click at [479, 273] on div "Carregar mais produtos" at bounding box center [406, 273] width 781 height 27
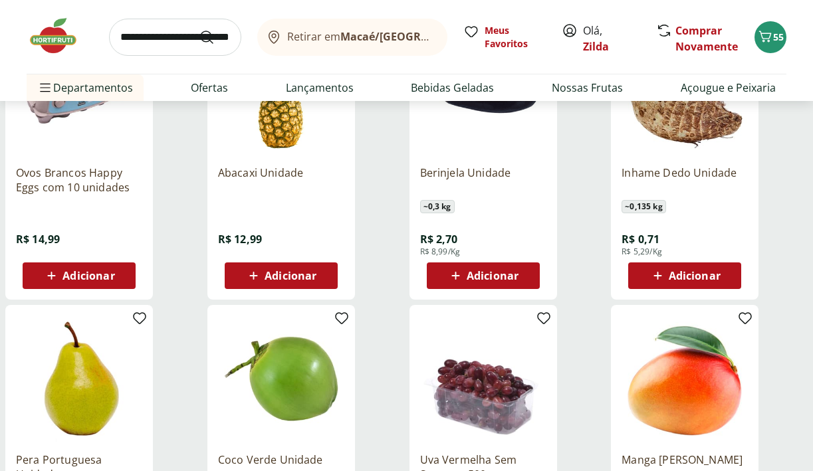
scroll to position [4711, 0]
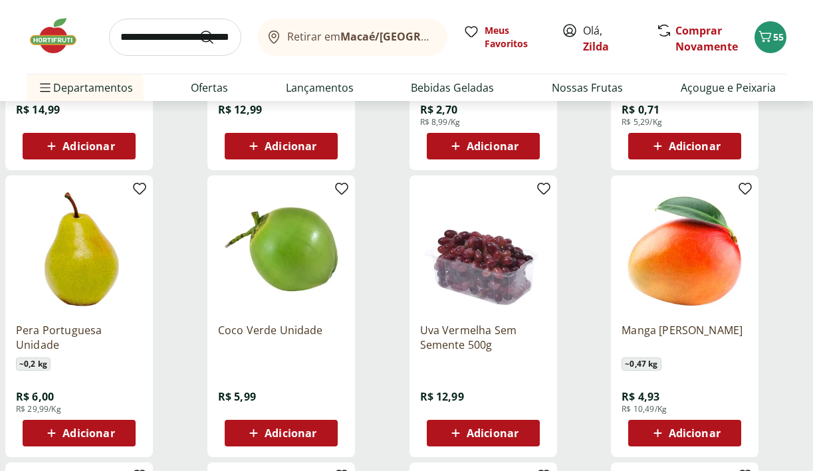
click at [486, 434] on span "Adicionar" at bounding box center [493, 433] width 52 height 11
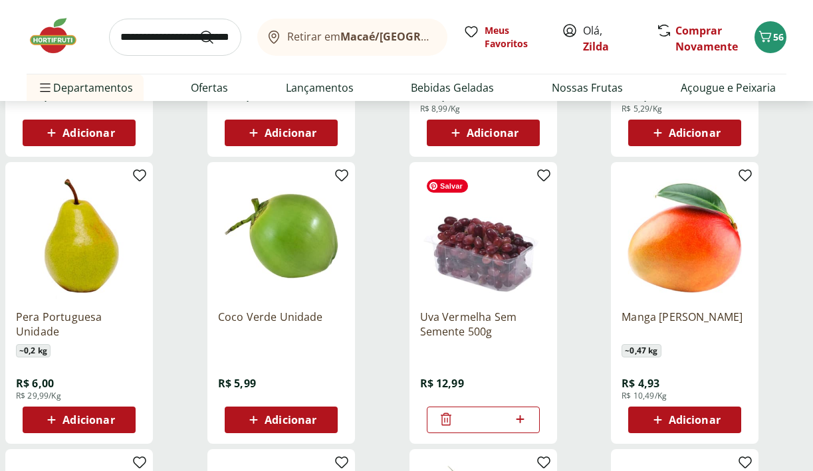
scroll to position [4724, 0]
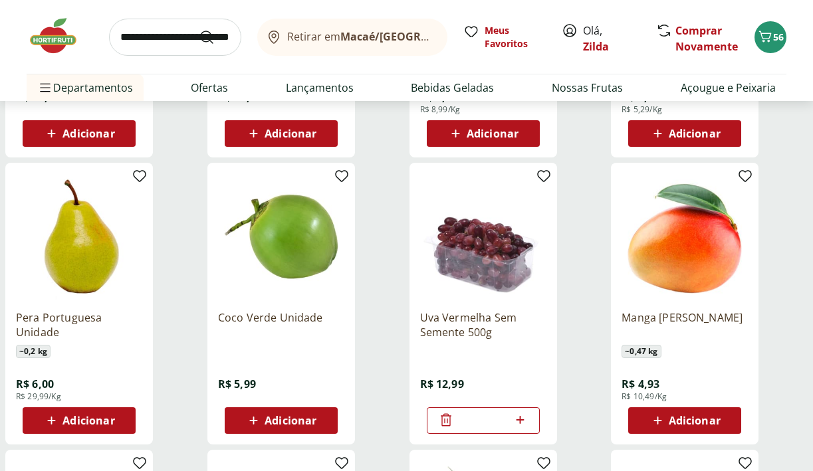
click at [68, 416] on span "Adicionar" at bounding box center [89, 421] width 52 height 11
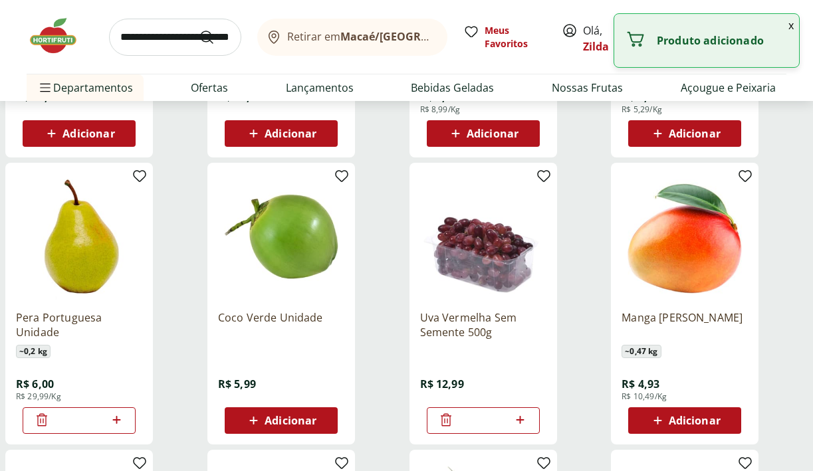
click at [117, 420] on icon at bounding box center [116, 420] width 8 height 8
type input "*"
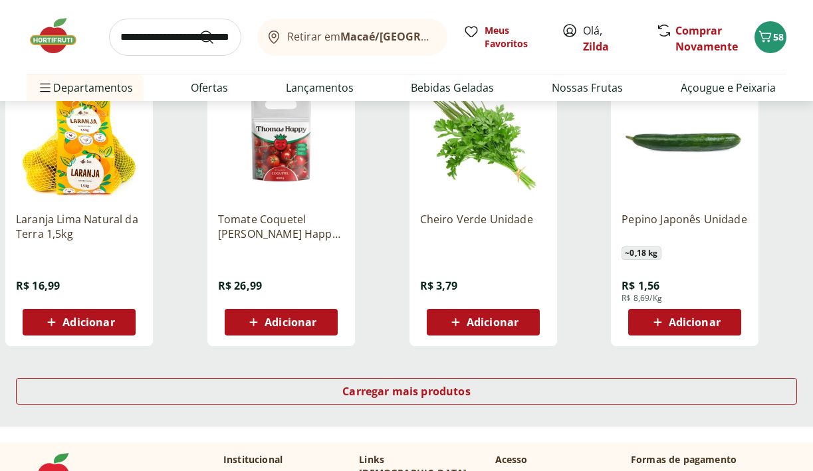
scroll to position [5115, 0]
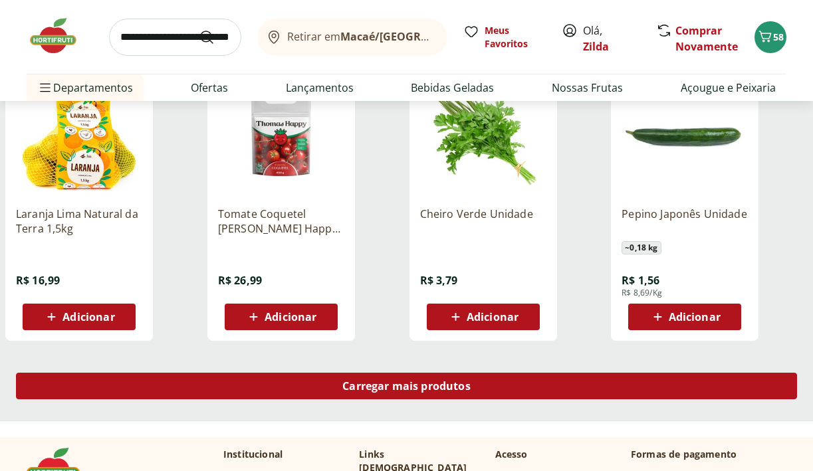
click at [353, 390] on span "Carregar mais produtos" at bounding box center [406, 386] width 128 height 11
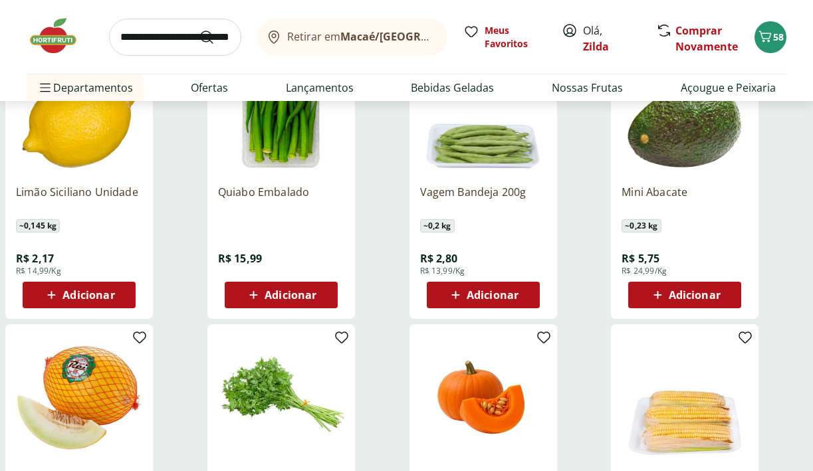
scroll to position [5718, 0]
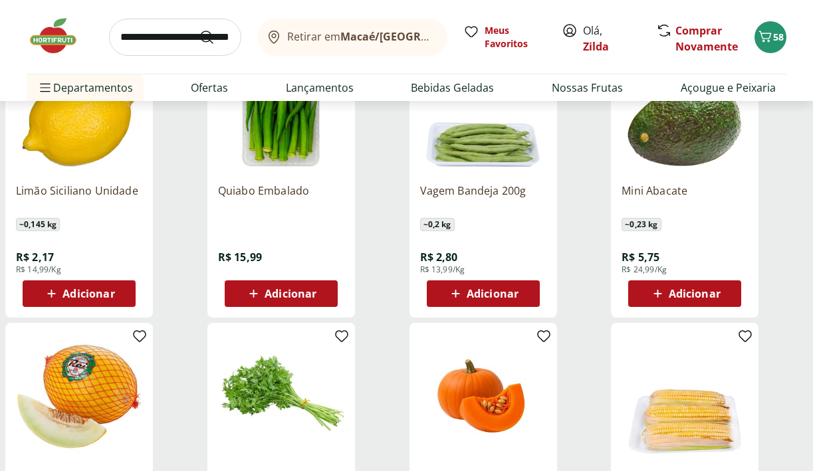
click at [255, 291] on icon at bounding box center [253, 294] width 17 height 16
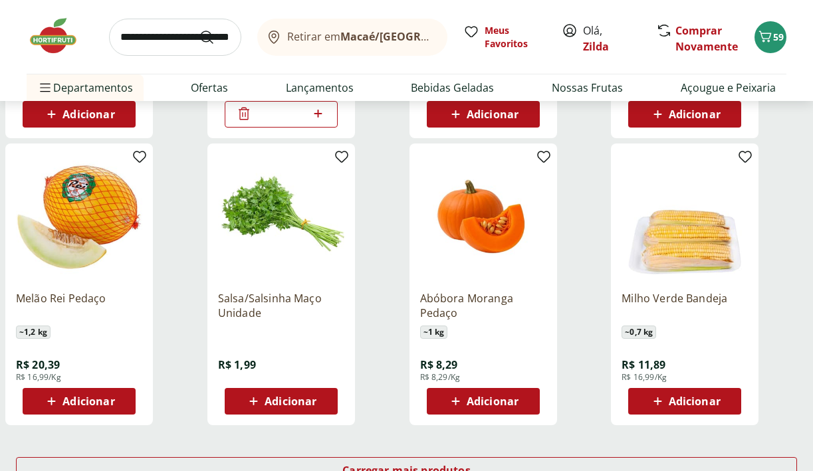
scroll to position [5925, 0]
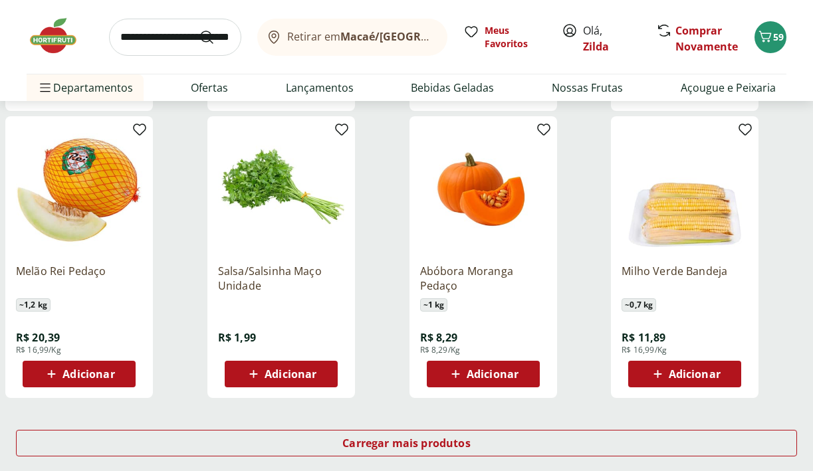
click at [271, 373] on span "Adicionar" at bounding box center [291, 374] width 52 height 11
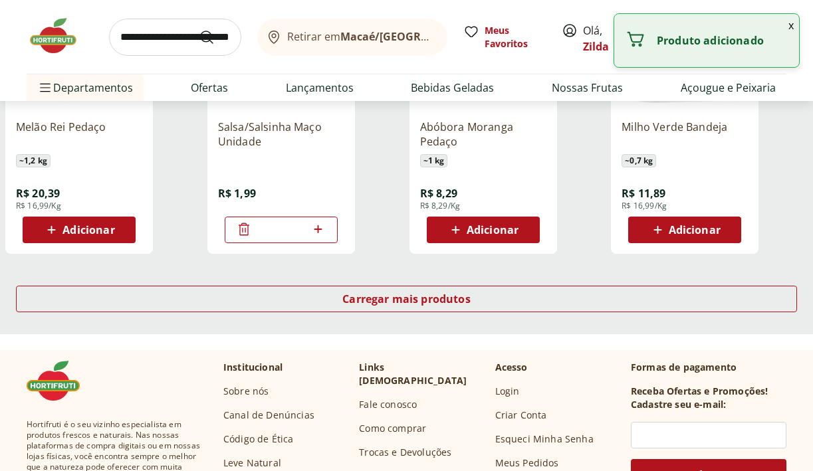
scroll to position [6070, 0]
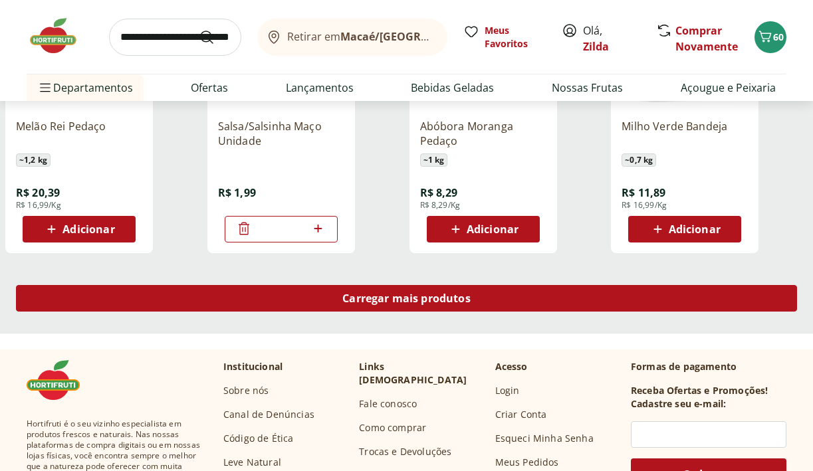
click at [390, 300] on span "Carregar mais produtos" at bounding box center [406, 298] width 128 height 11
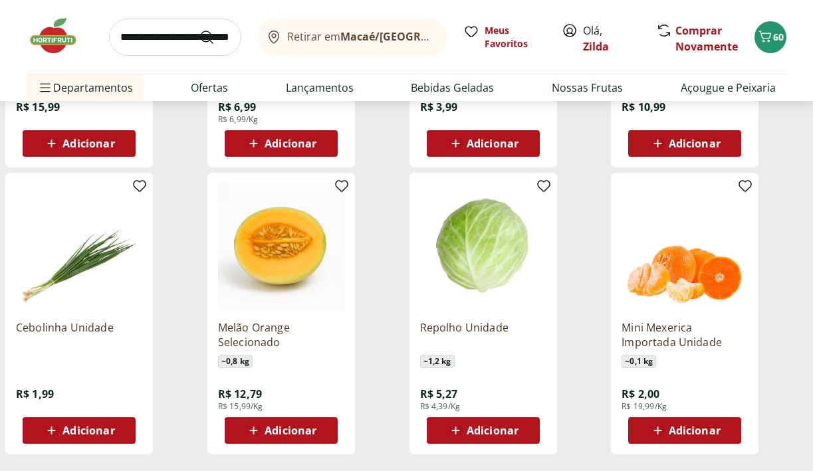
scroll to position [6743, 0]
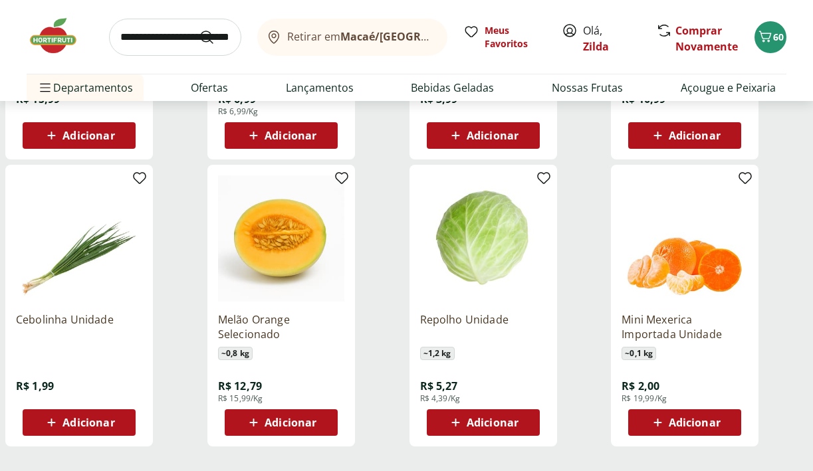
click at [67, 426] on span "Adicionar" at bounding box center [89, 423] width 52 height 11
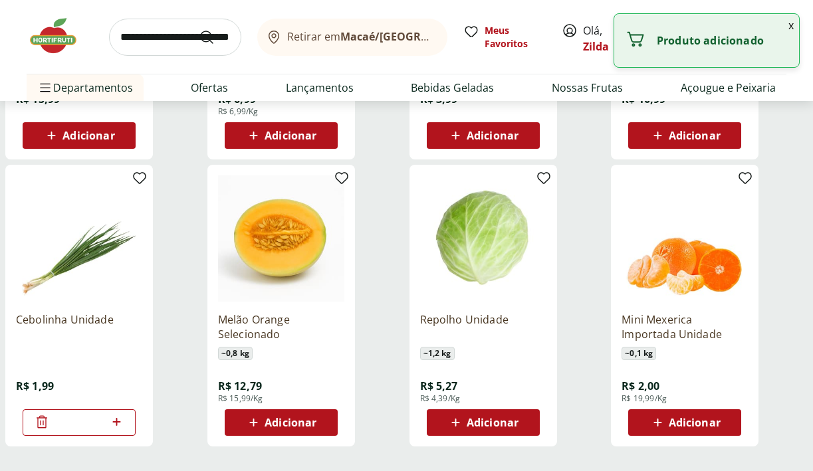
click at [116, 421] on icon at bounding box center [116, 422] width 8 height 8
type input "*"
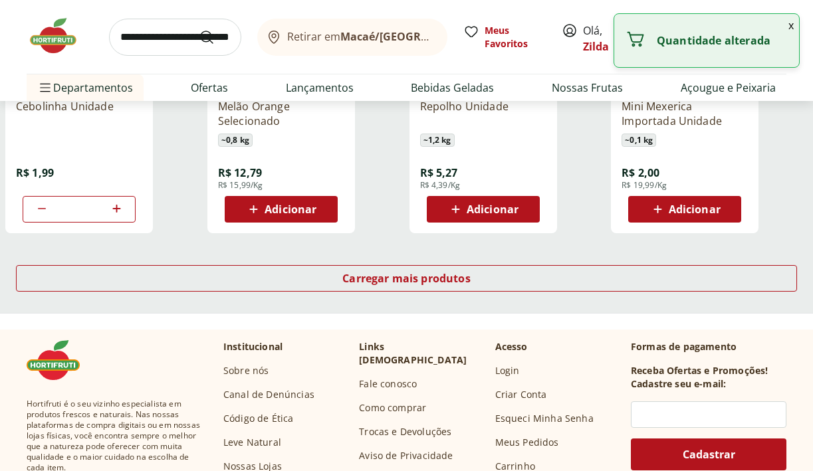
scroll to position [6975, 0]
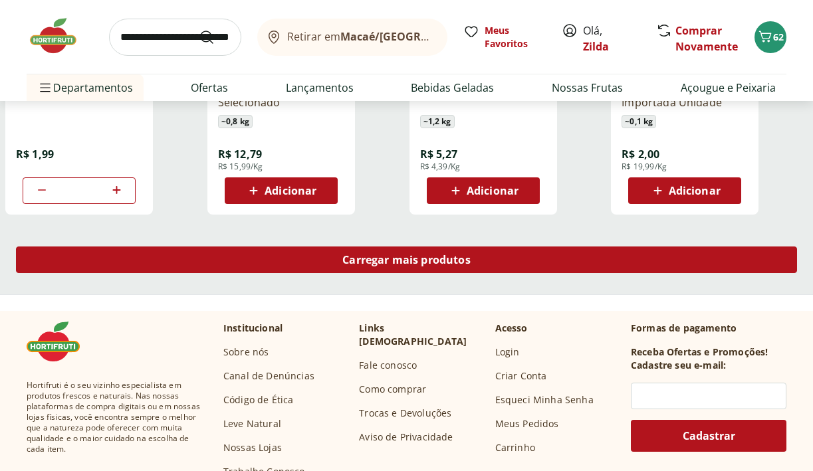
click at [352, 257] on span "Carregar mais produtos" at bounding box center [406, 260] width 128 height 11
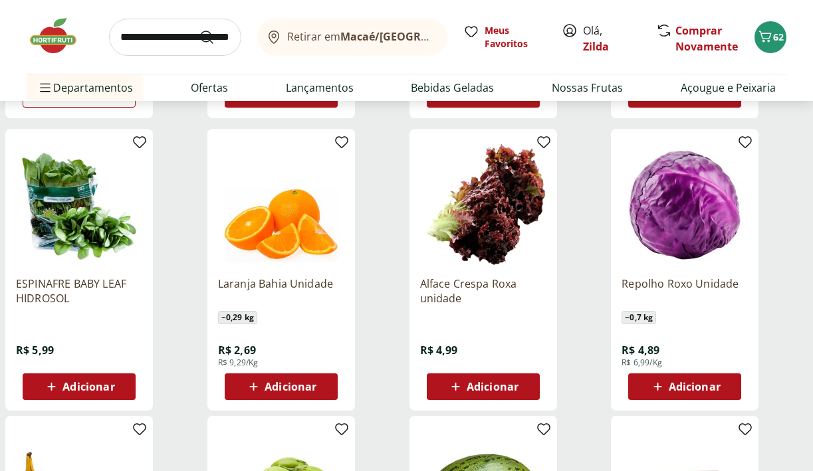
scroll to position [7100, 0]
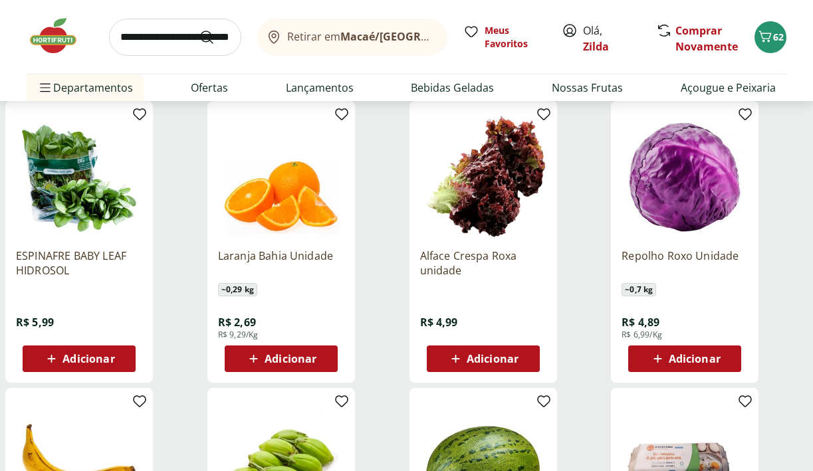
click at [457, 355] on icon at bounding box center [456, 359] width 17 height 16
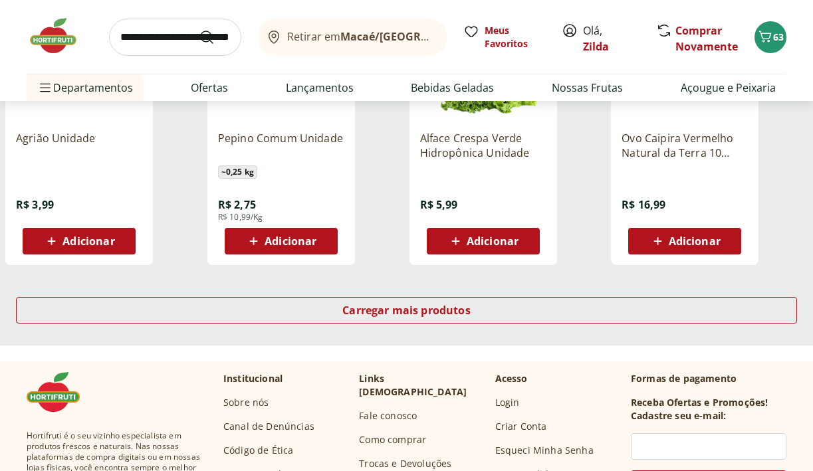
scroll to position [7798, 0]
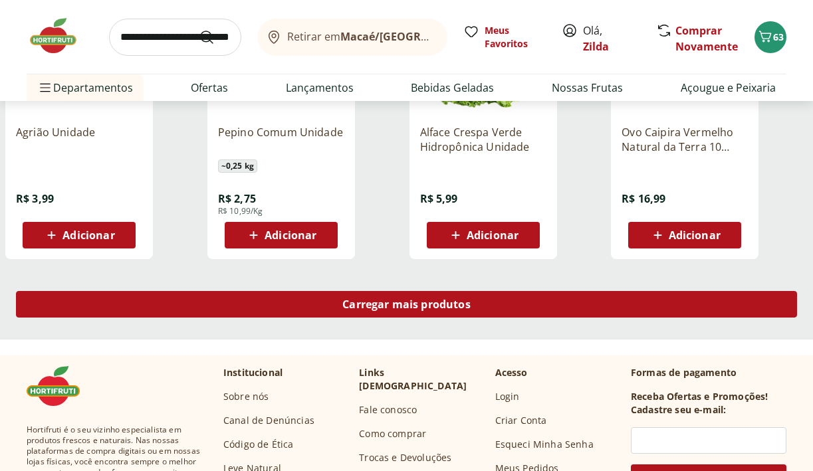
click at [464, 318] on div "Carregar mais produtos" at bounding box center [406, 304] width 781 height 27
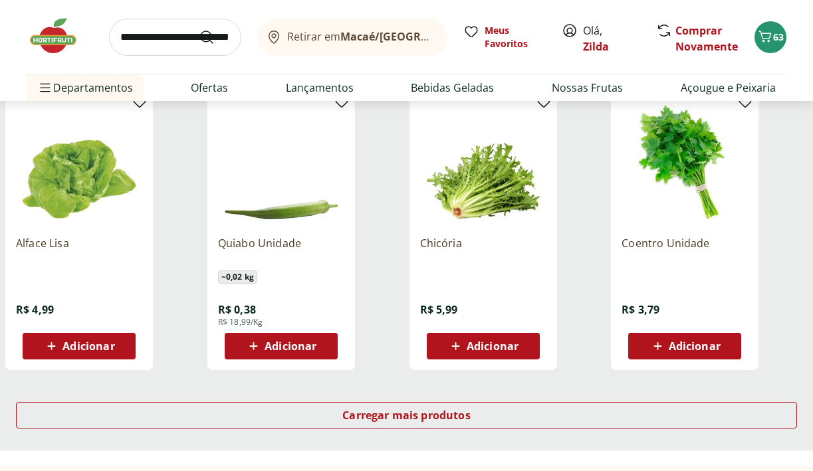
scroll to position [8590, 0]
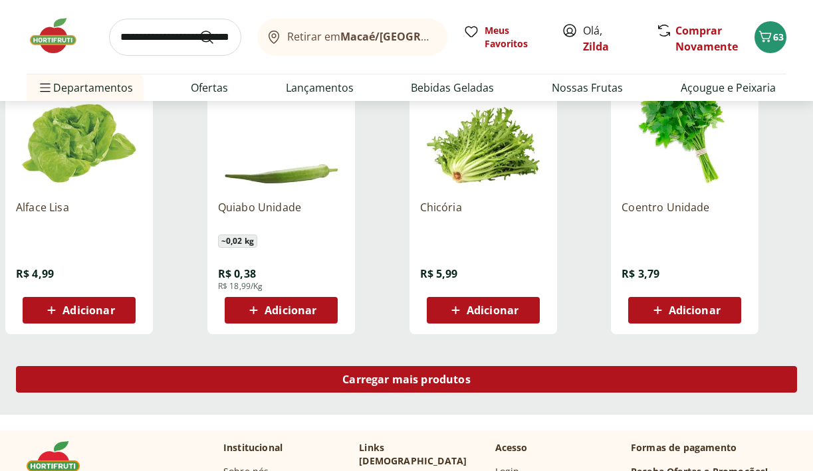
click at [471, 379] on div "Carregar mais produtos" at bounding box center [406, 379] width 781 height 27
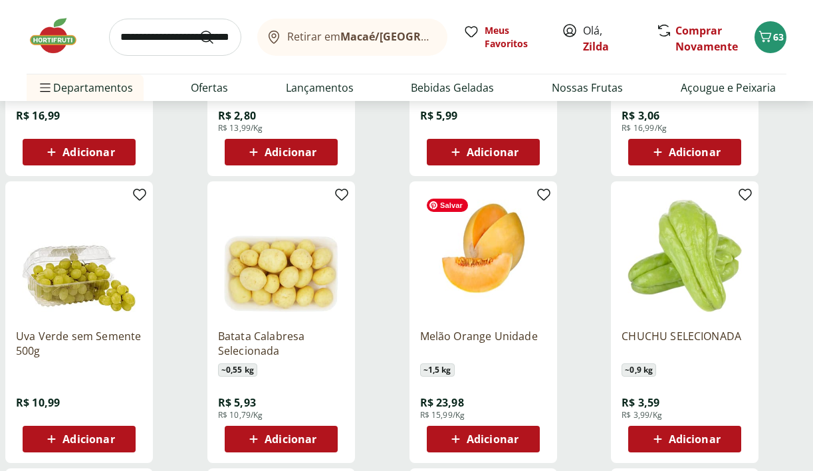
scroll to position [9045, 0]
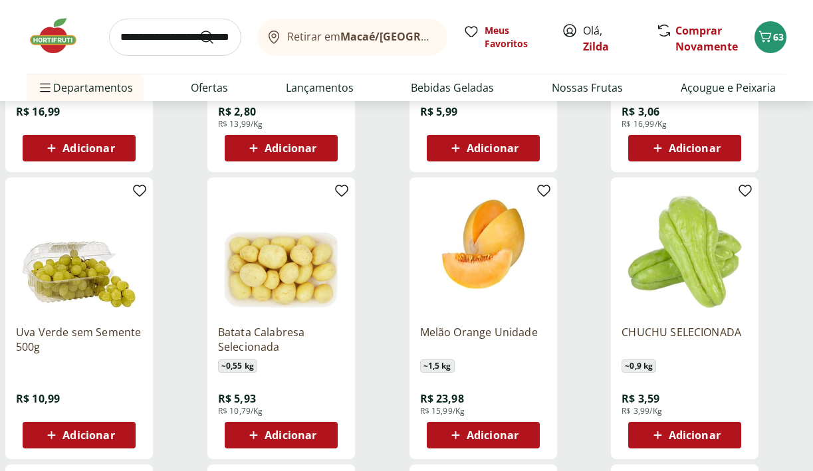
click at [67, 436] on span "Adicionar" at bounding box center [89, 435] width 52 height 11
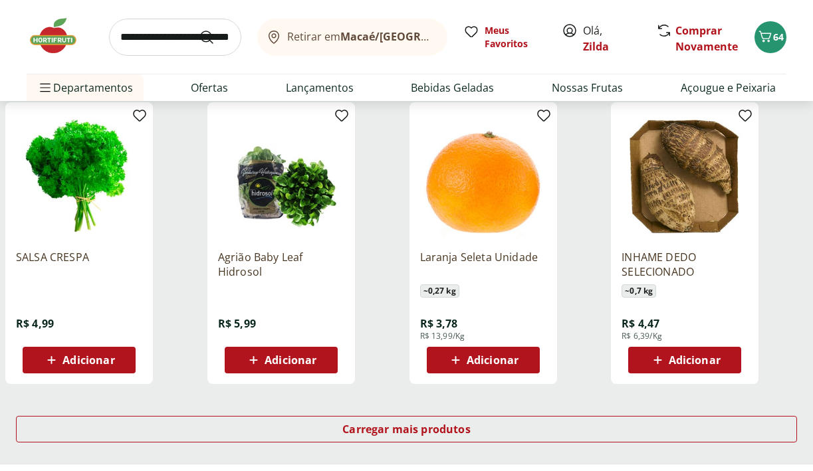
scroll to position [9410, 0]
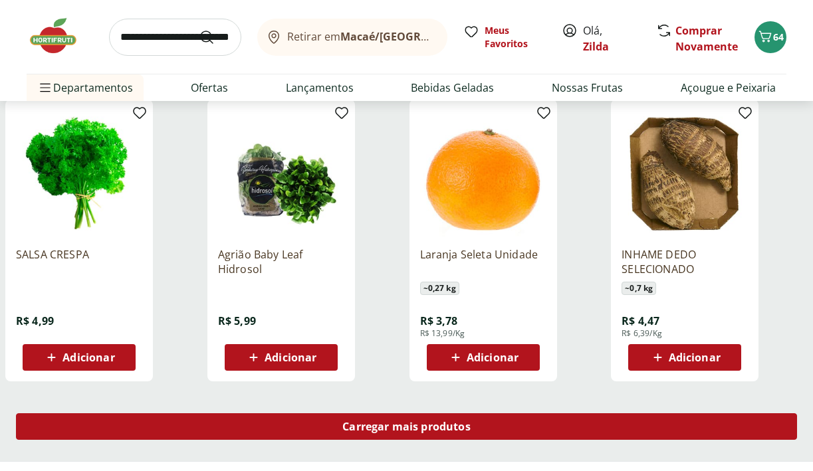
click at [407, 427] on span "Carregar mais produtos" at bounding box center [406, 427] width 128 height 11
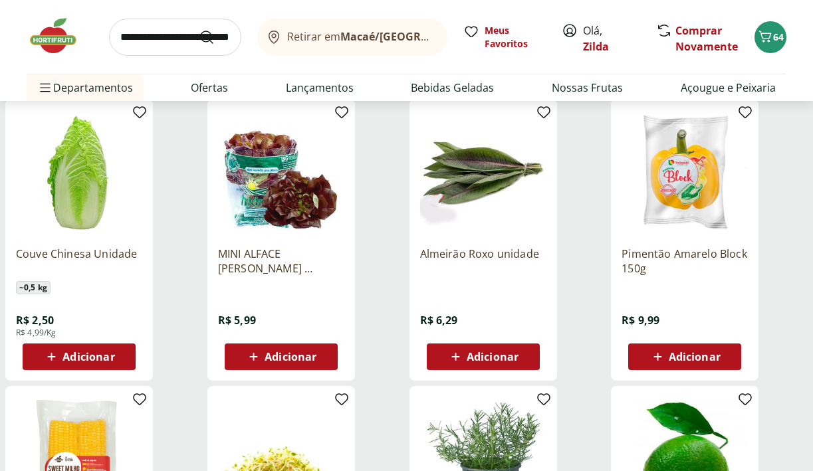
scroll to position [9736, 0]
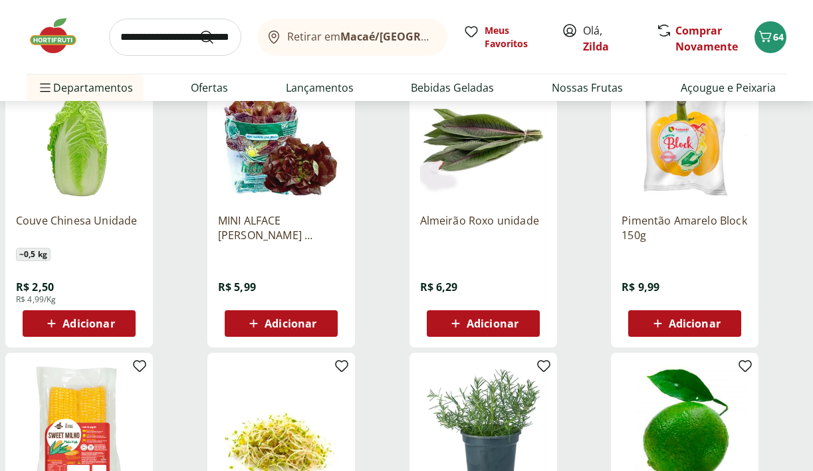
click at [87, 322] on span "Adicionar" at bounding box center [89, 324] width 52 height 11
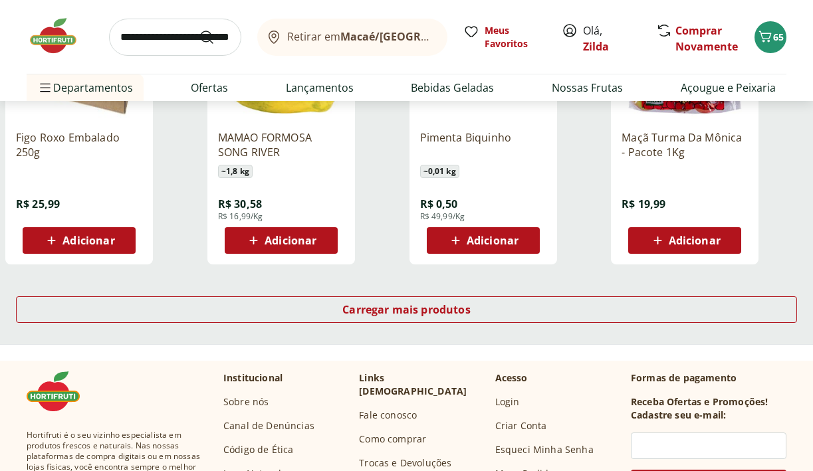
scroll to position [10400, 0]
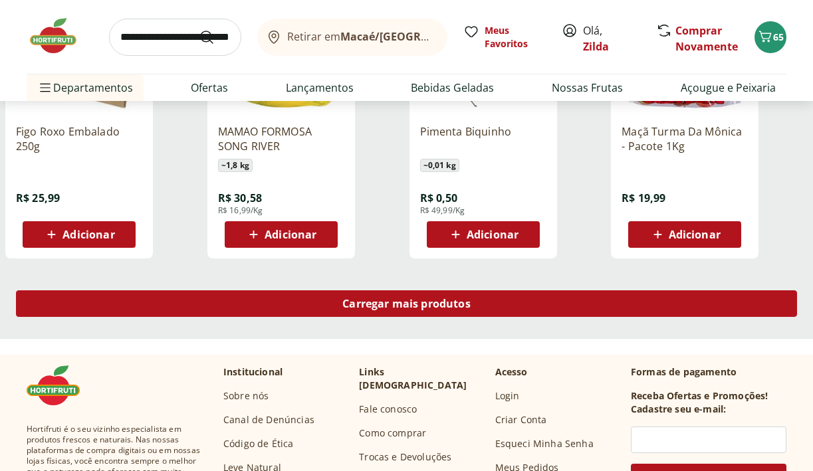
click at [400, 309] on span "Carregar mais produtos" at bounding box center [406, 304] width 128 height 11
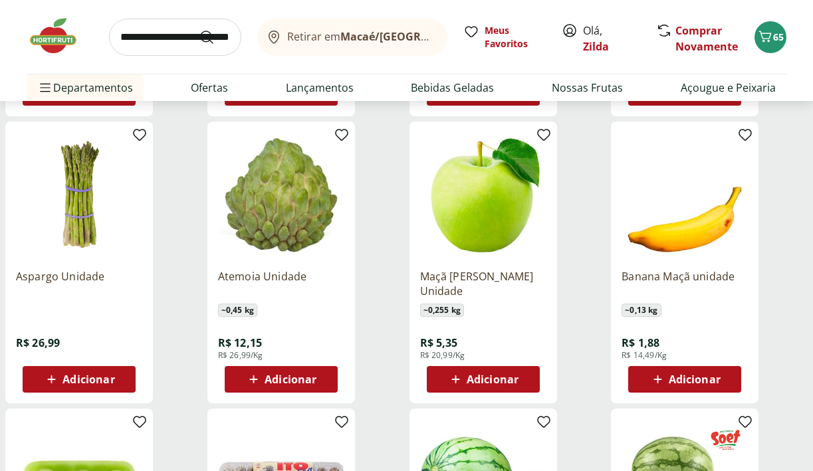
scroll to position [10839, 0]
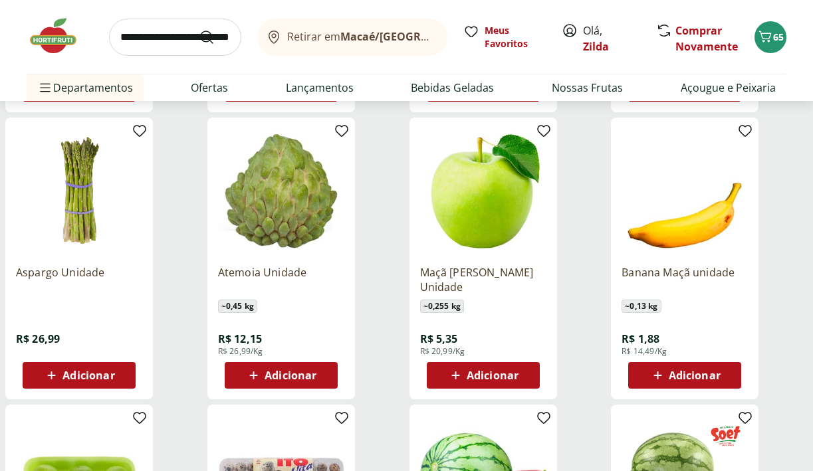
click at [85, 372] on span "Adicionar" at bounding box center [89, 375] width 52 height 11
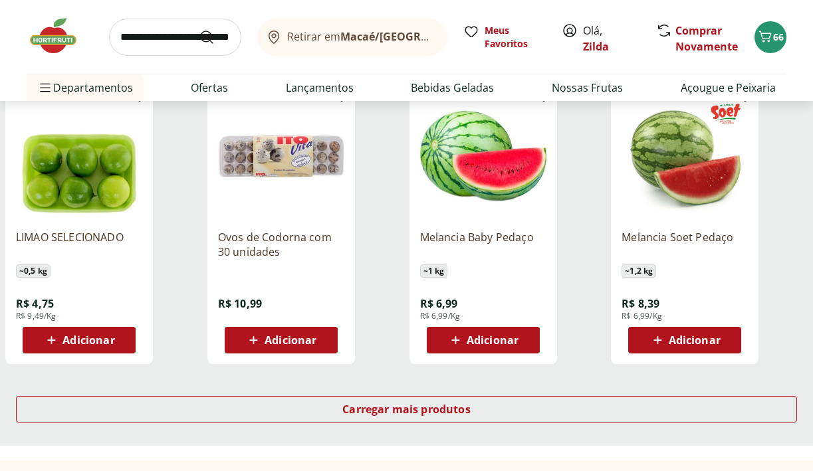
scroll to position [11209, 0]
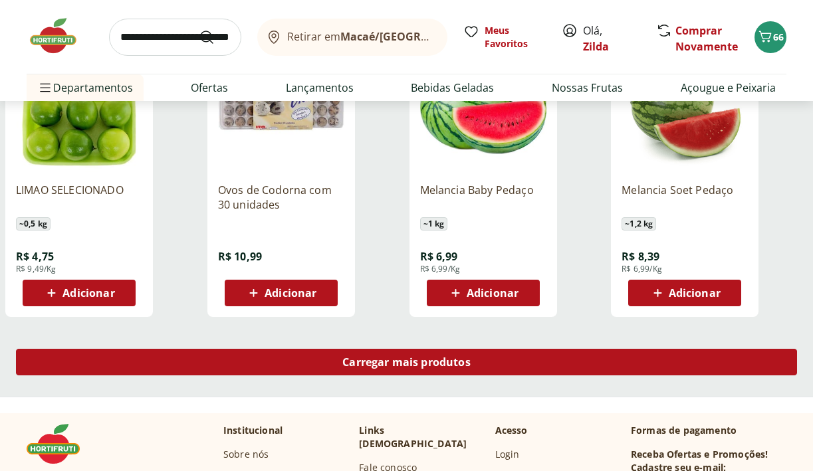
click at [394, 364] on span "Carregar mais produtos" at bounding box center [406, 362] width 128 height 11
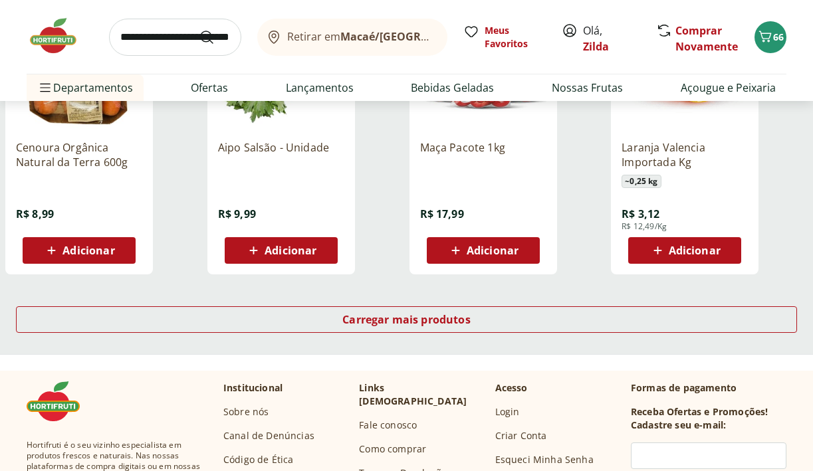
scroll to position [12126, 0]
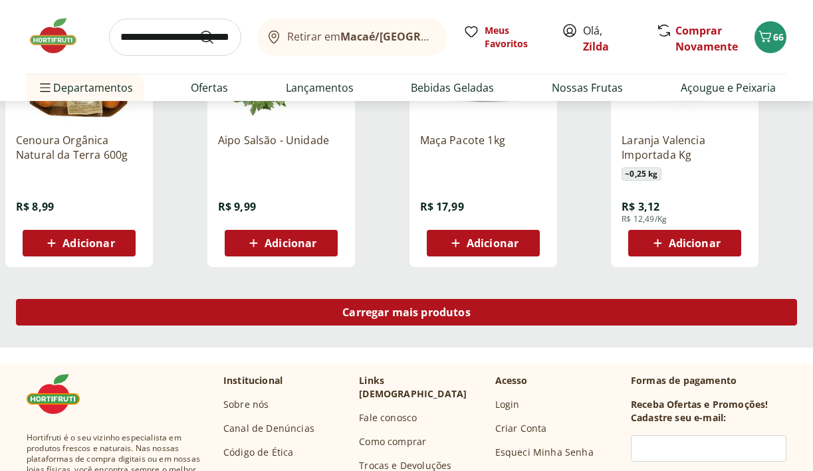
click at [402, 317] on span "Carregar mais produtos" at bounding box center [406, 312] width 128 height 11
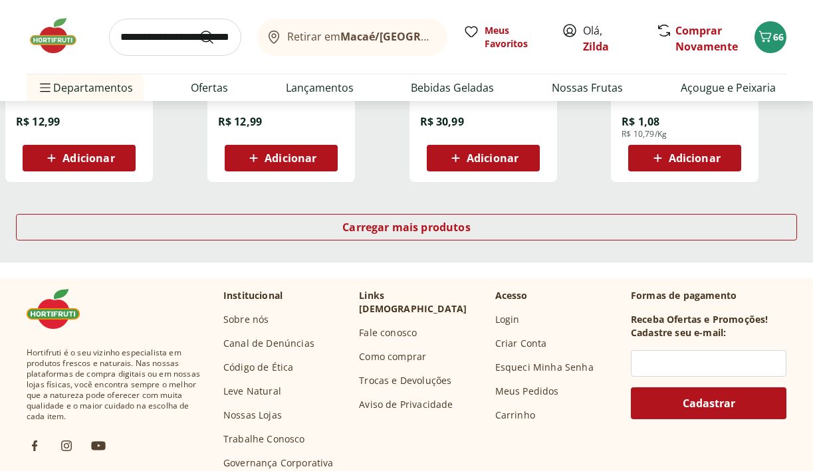
scroll to position [13086, 0]
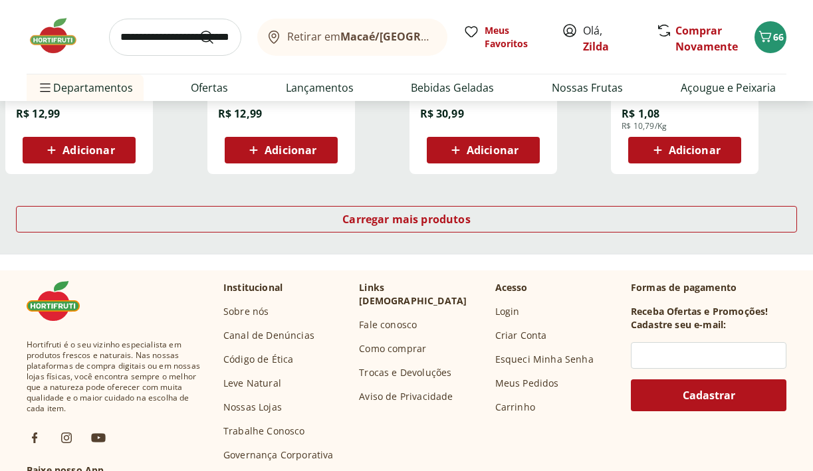
click at [158, 28] on input "search" at bounding box center [175, 37] width 132 height 37
type input "******"
click at [199, 29] on button "Submit Search" at bounding box center [215, 37] width 32 height 16
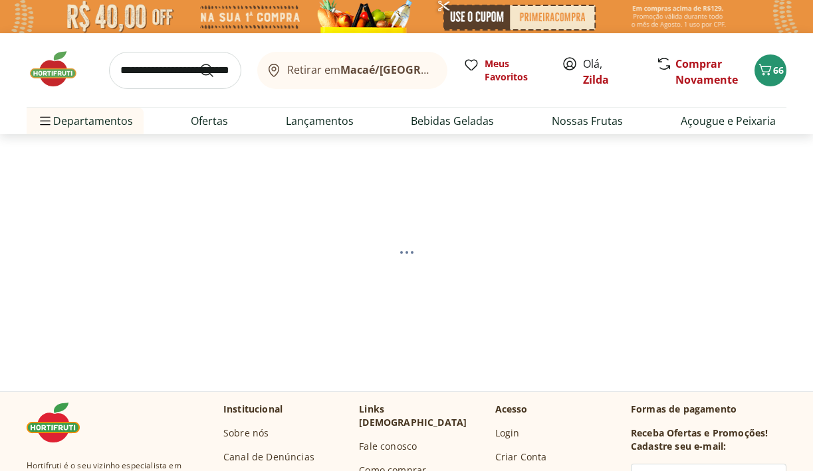
select select "**********"
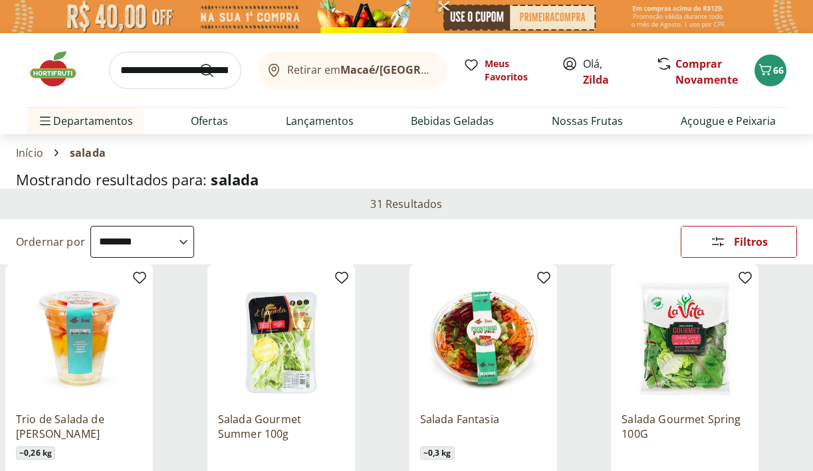
click at [152, 75] on input "search" at bounding box center [175, 70] width 132 height 37
type input "******"
click at [199, 63] on button "Submit Search" at bounding box center [215, 71] width 32 height 16
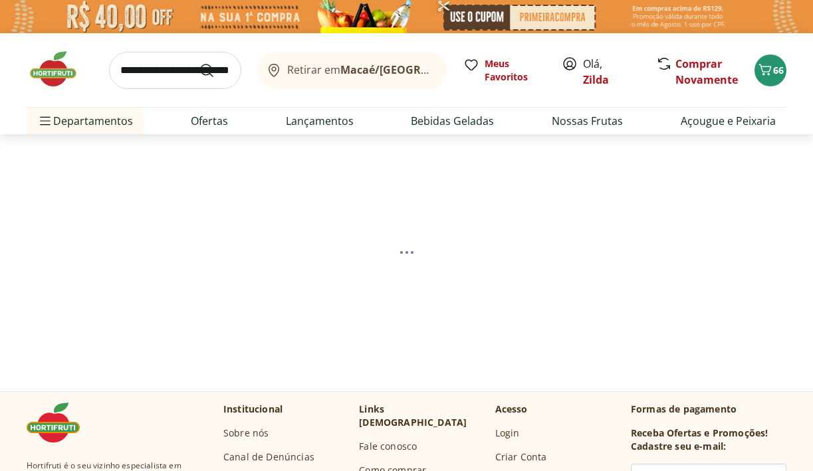
select select "**********"
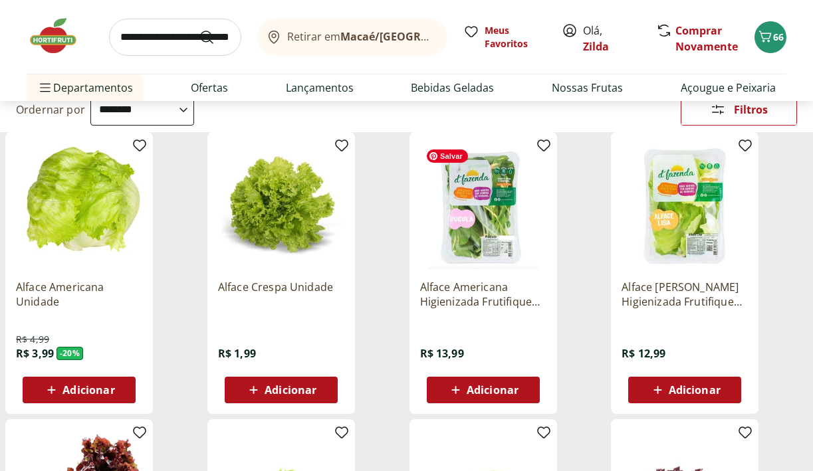
scroll to position [133, 0]
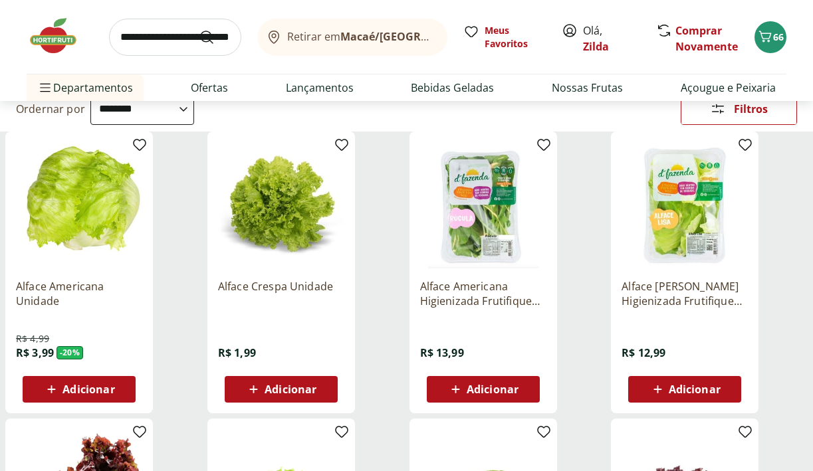
click at [70, 388] on span "Adicionar" at bounding box center [89, 389] width 52 height 11
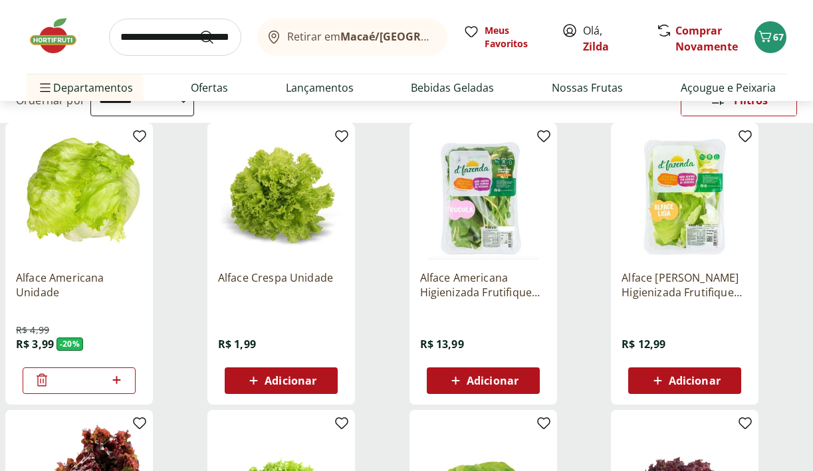
scroll to position [0, 0]
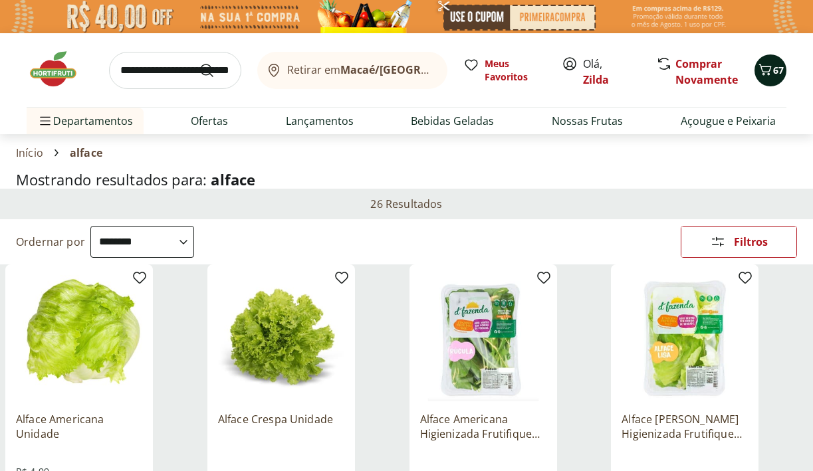
click at [770, 73] on icon "Carrinho" at bounding box center [765, 70] width 16 height 16
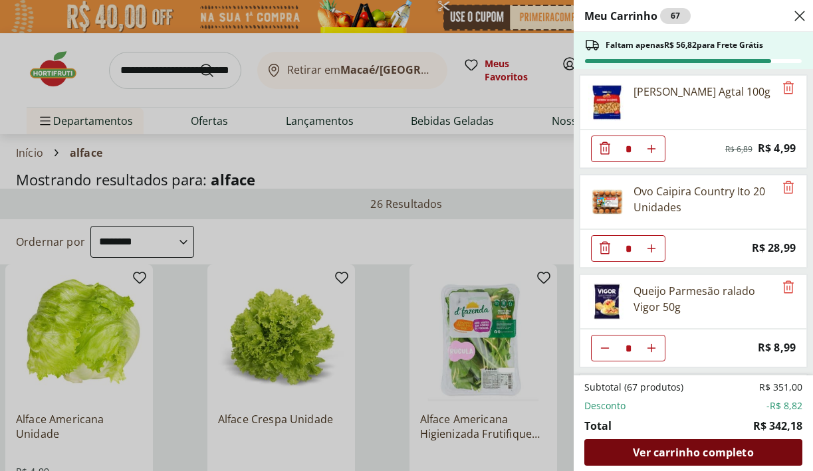
click at [617, 456] on div "Ver carrinho completo" at bounding box center [694, 453] width 218 height 27
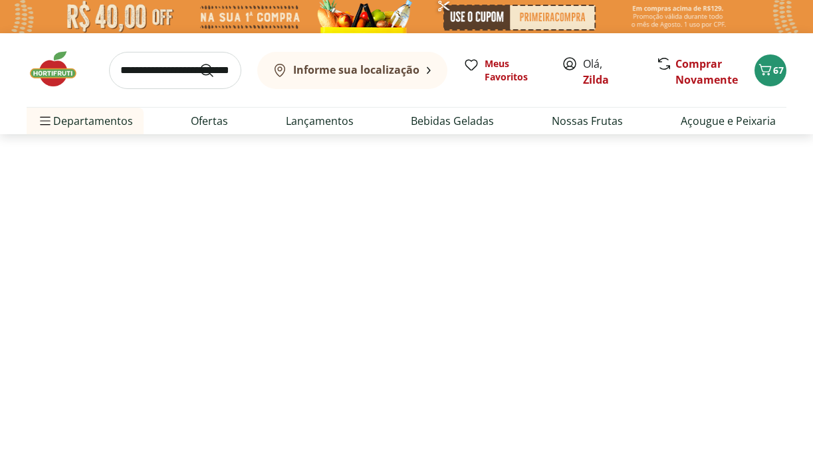
select select "**********"
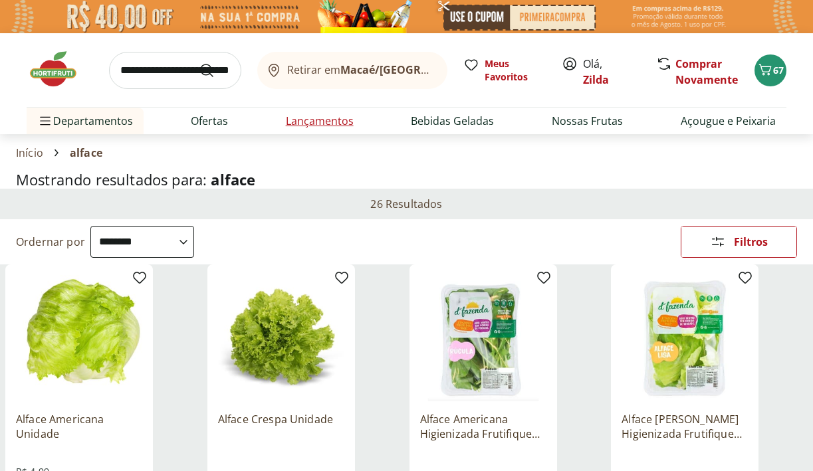
click at [324, 115] on link "Lançamentos" at bounding box center [320, 121] width 68 height 16
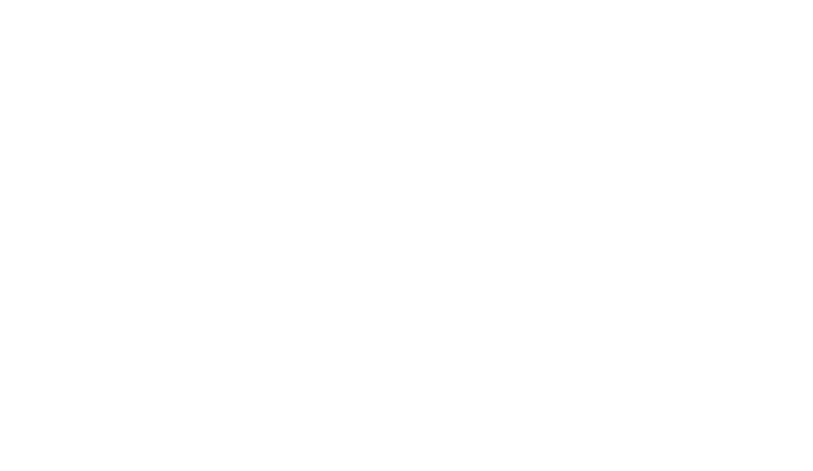
select select "**********"
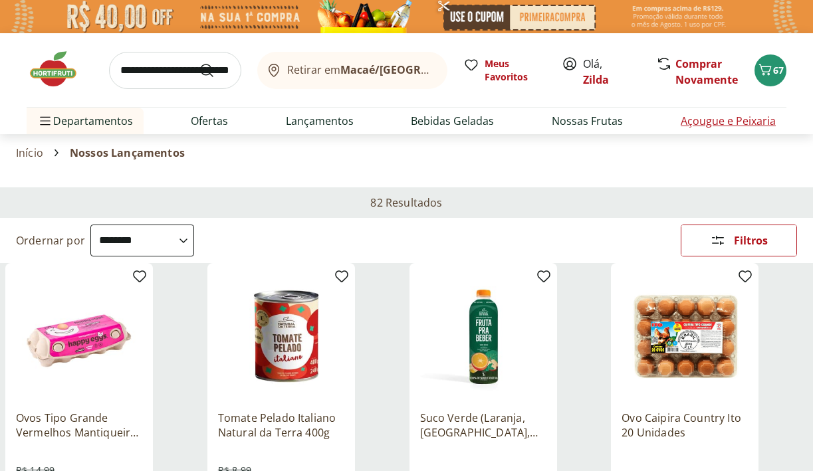
click at [735, 123] on link "Açougue e Peixaria" at bounding box center [728, 121] width 95 height 16
select select "**********"
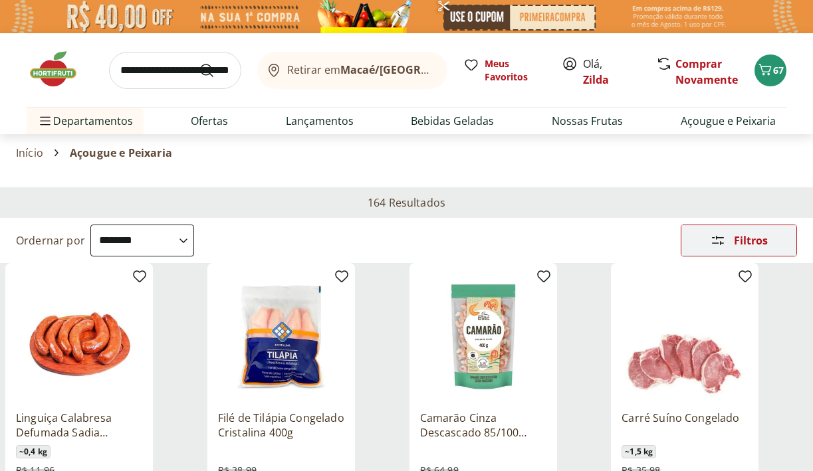
click at [748, 241] on span "Filtros" at bounding box center [751, 240] width 34 height 11
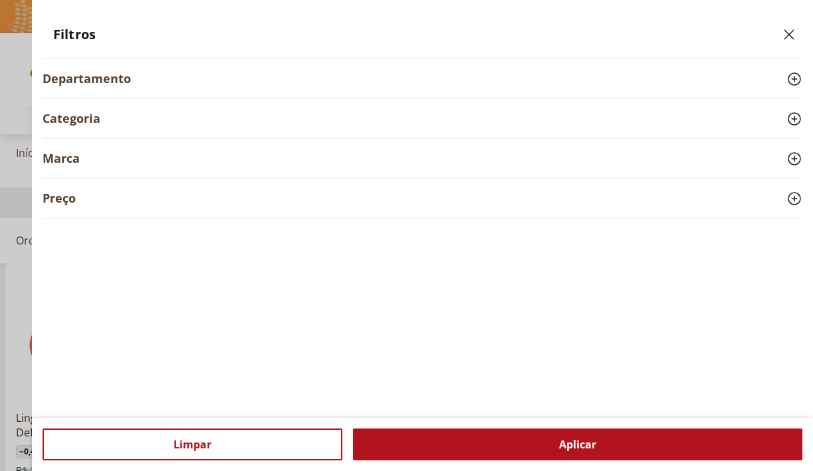
click at [793, 117] on icon at bounding box center [795, 119] width 16 height 16
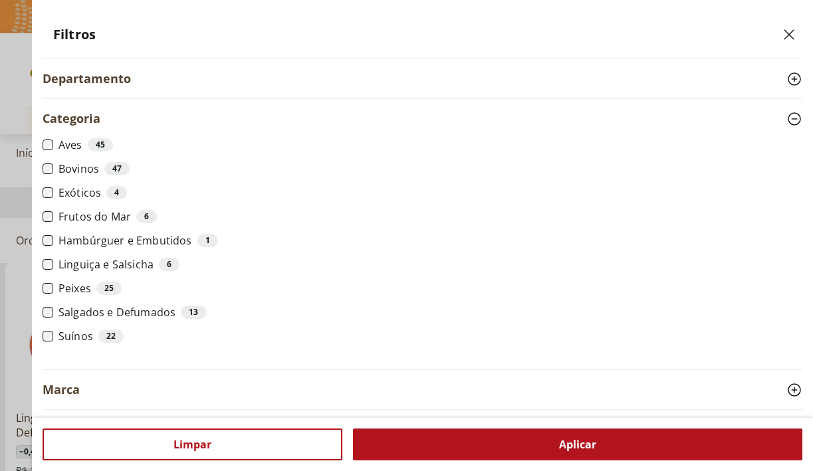
click at [493, 441] on div "Aplicar" at bounding box center [578, 445] width 450 height 32
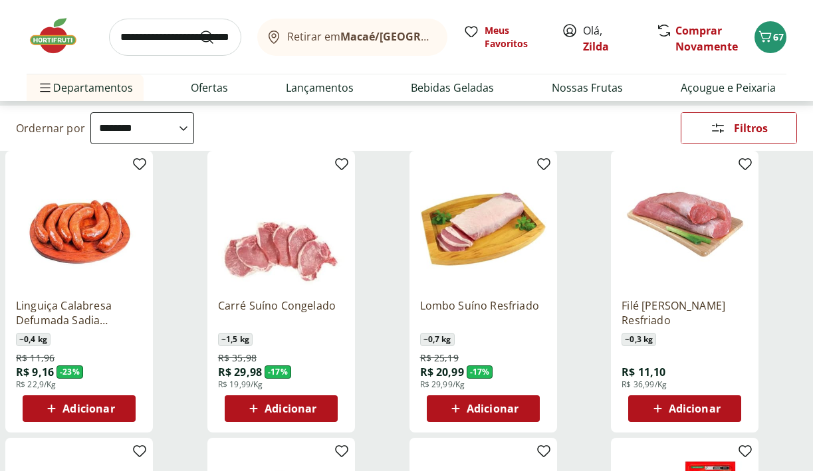
scroll to position [167, 0]
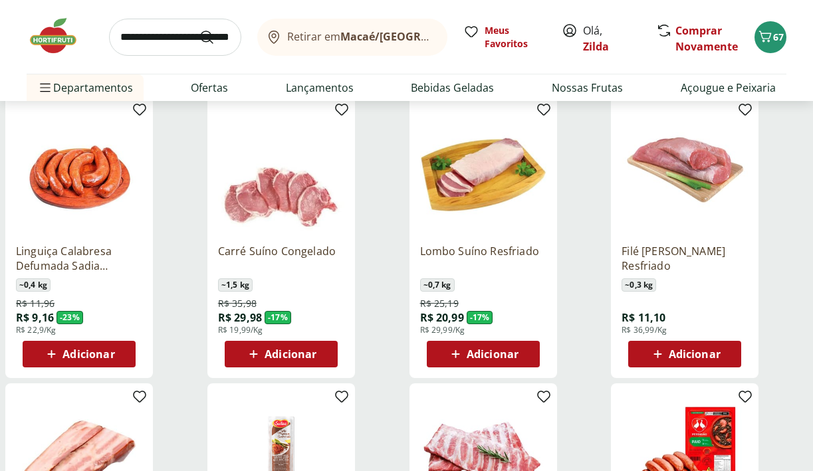
click at [676, 358] on span "Adicionar" at bounding box center [695, 354] width 52 height 11
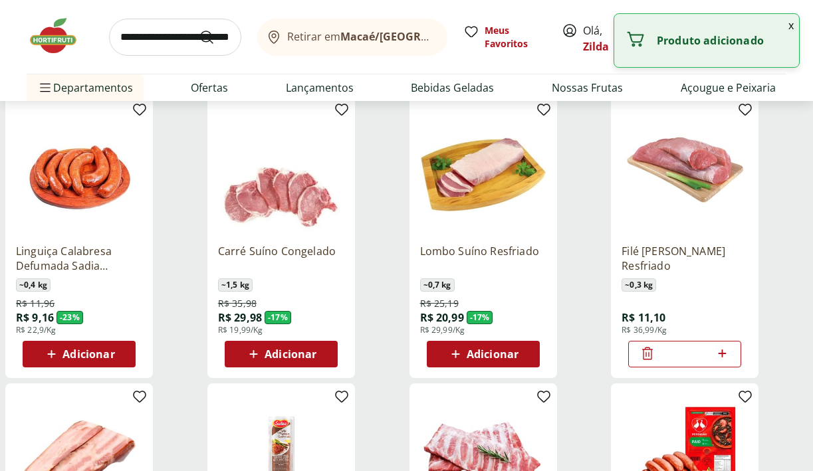
click at [725, 354] on icon at bounding box center [722, 354] width 17 height 16
click at [724, 352] on icon at bounding box center [722, 354] width 17 height 16
type input "*"
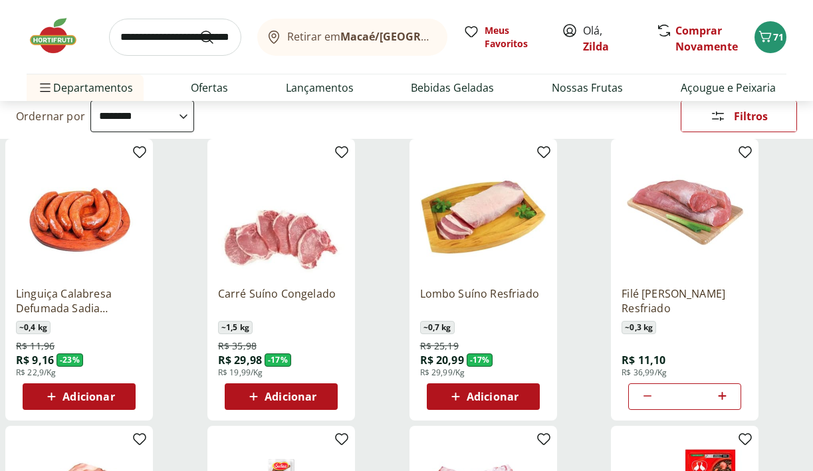
scroll to position [123, 0]
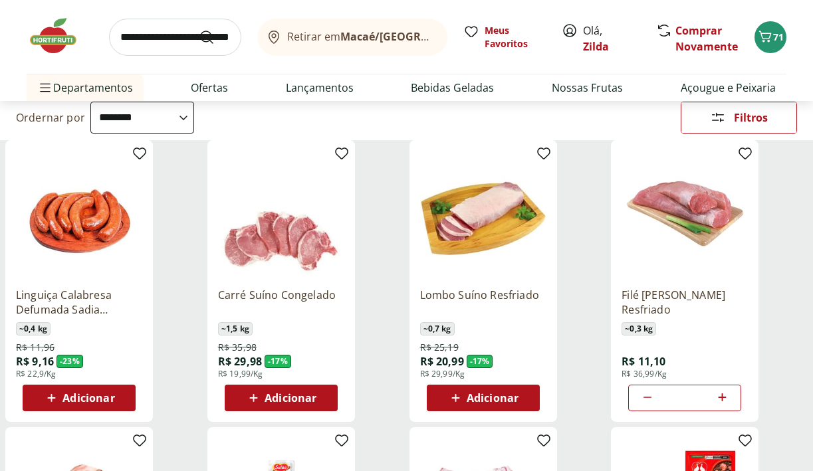
click at [76, 398] on span "Adicionar" at bounding box center [89, 398] width 52 height 11
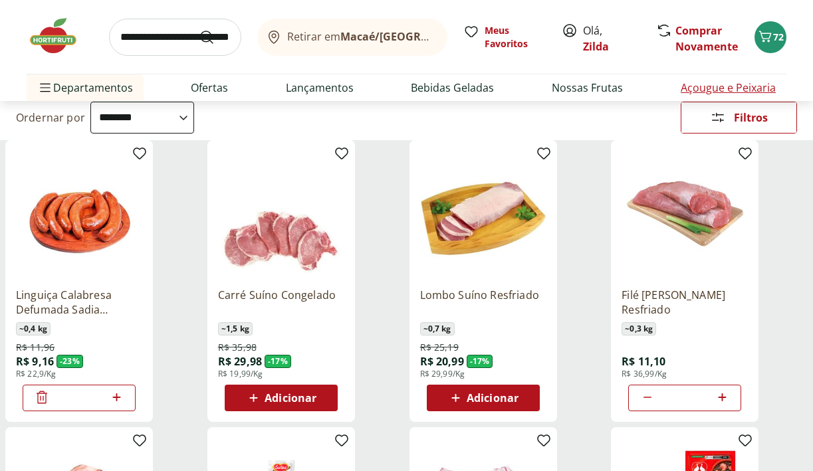
click at [735, 93] on link "Açougue e Peixaria" at bounding box center [728, 88] width 95 height 16
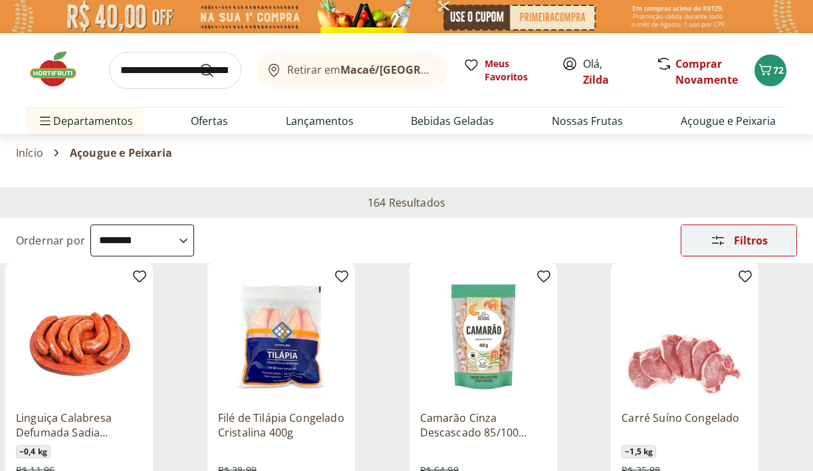
click at [735, 235] on span "Filtros" at bounding box center [751, 240] width 34 height 11
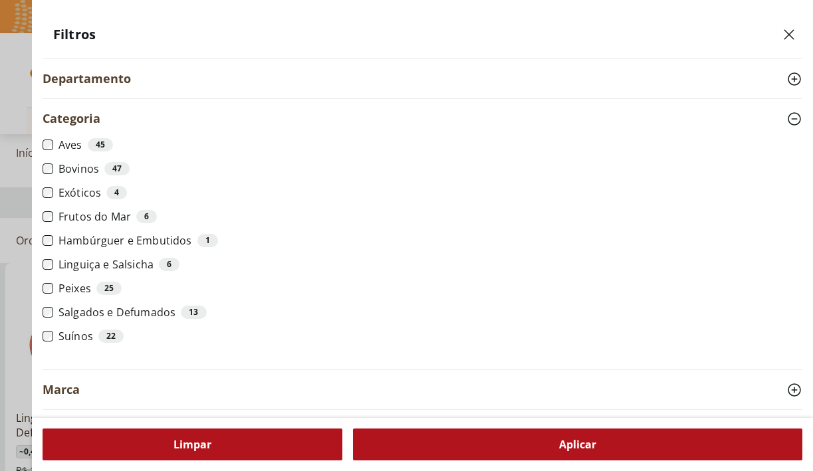
click at [172, 446] on div "Limpar" at bounding box center [193, 445] width 300 height 32
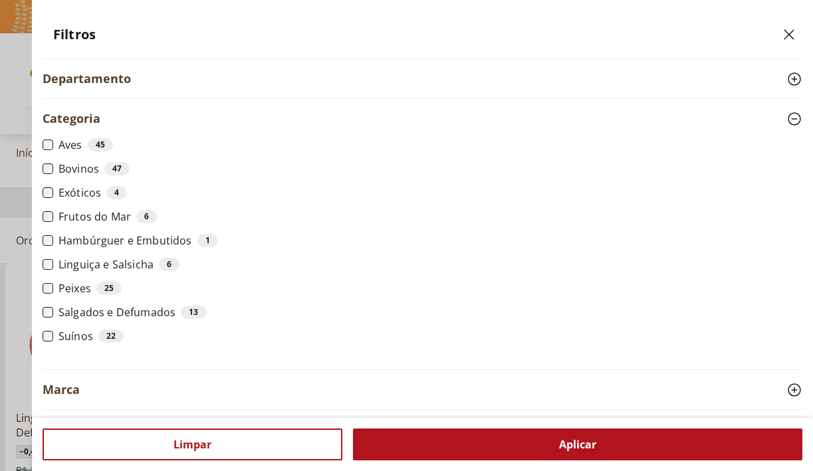
click at [548, 440] on div "Aplicar" at bounding box center [578, 445] width 450 height 32
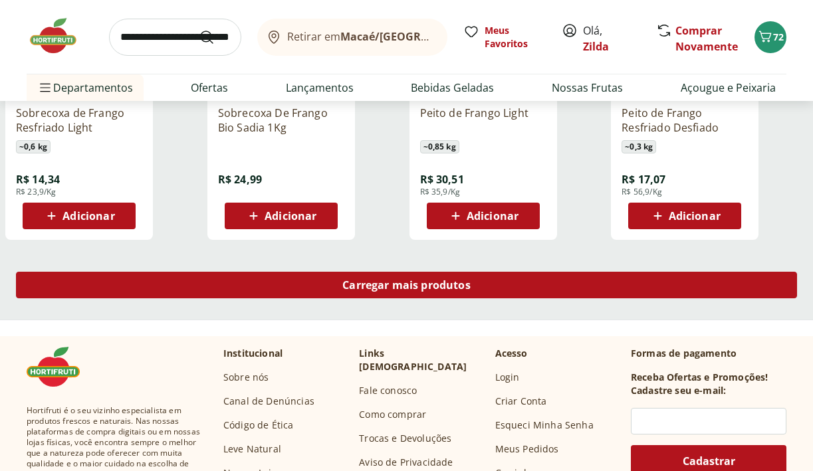
scroll to position [881, 0]
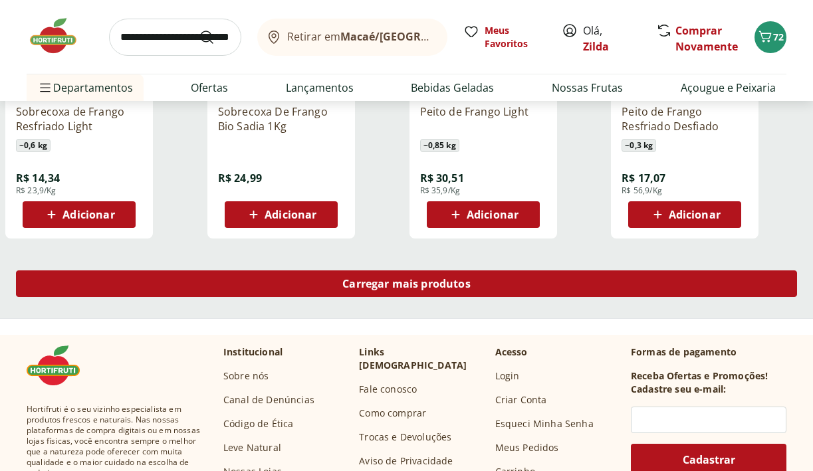
click at [524, 283] on div "Carregar mais produtos" at bounding box center [406, 284] width 781 height 27
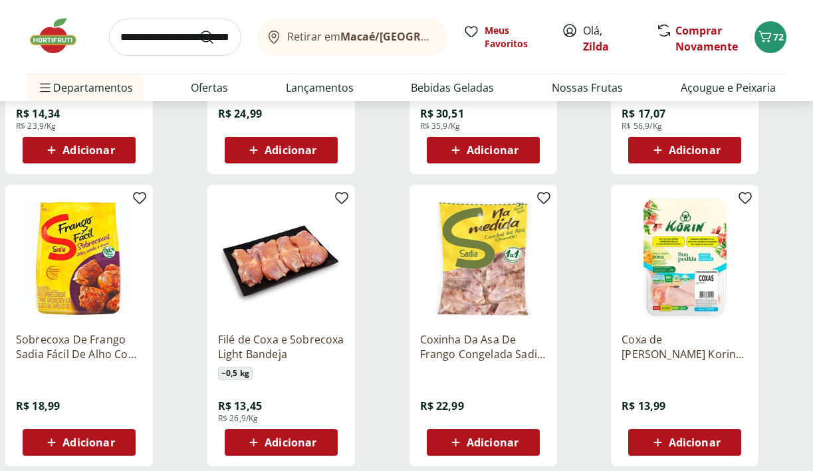
scroll to position [958, 0]
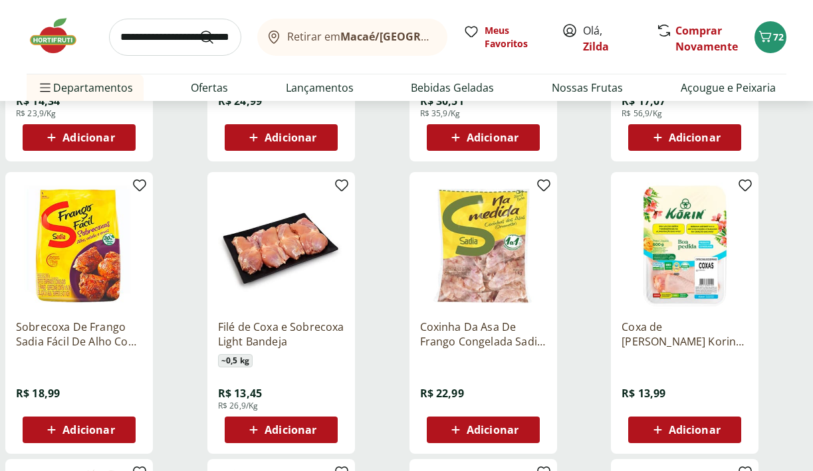
click at [290, 430] on span "Adicionar" at bounding box center [291, 430] width 52 height 11
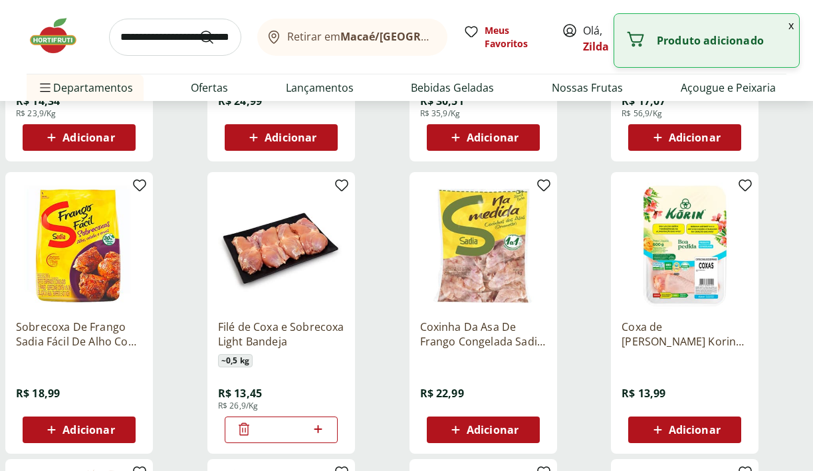
click at [318, 430] on icon at bounding box center [319, 430] width 8 height 8
type input "*"
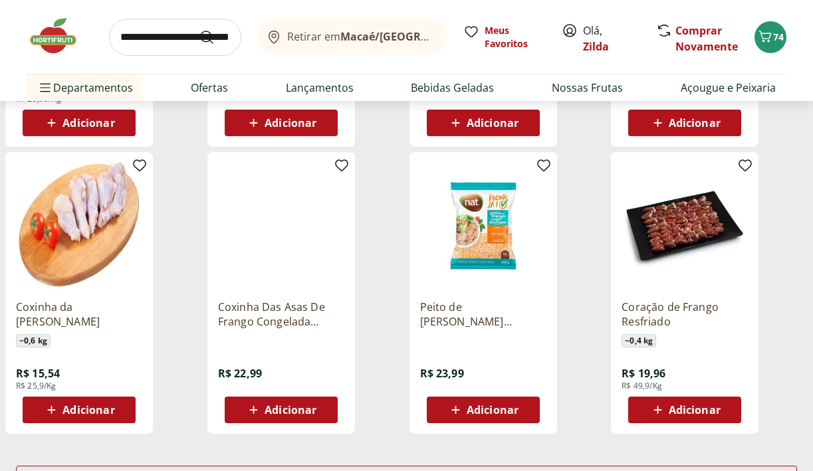
scroll to position [1552, 0]
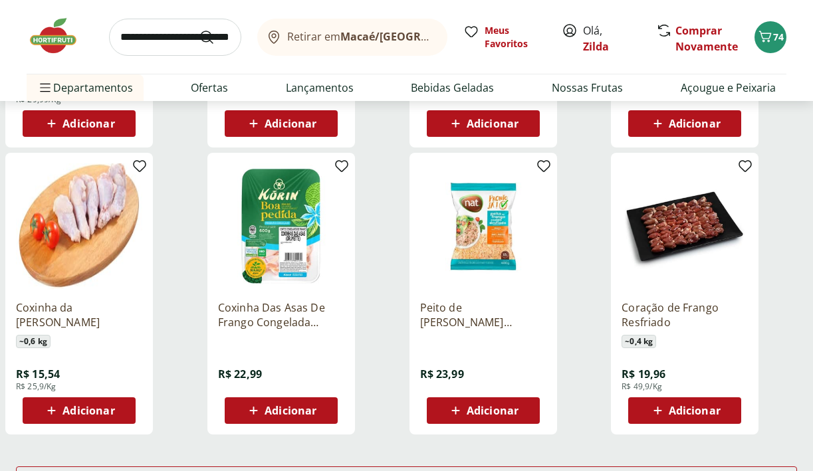
click at [680, 408] on span "Adicionar" at bounding box center [695, 411] width 52 height 11
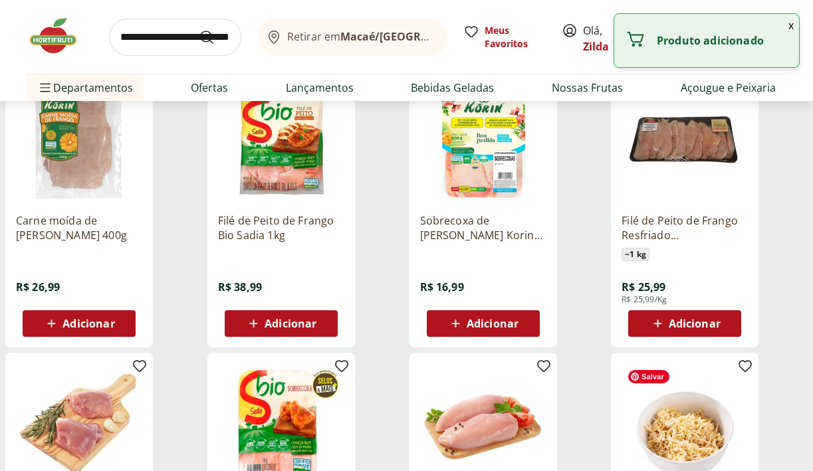
scroll to position [0, 0]
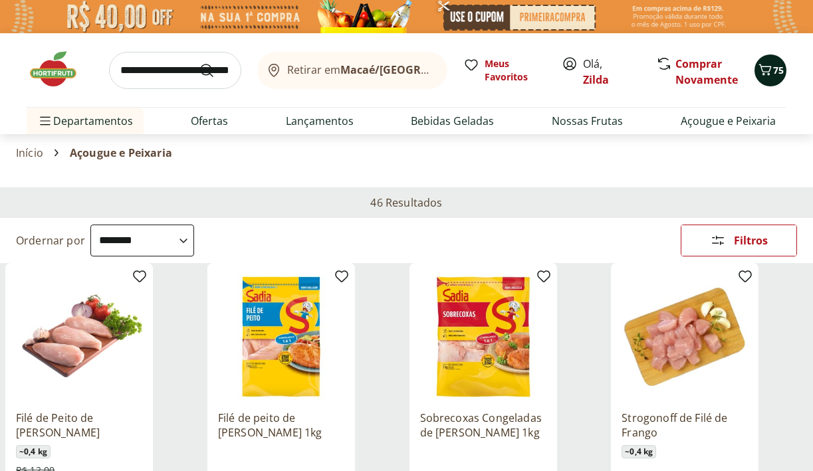
click at [772, 79] on div "75" at bounding box center [770, 70] width 11 height 21
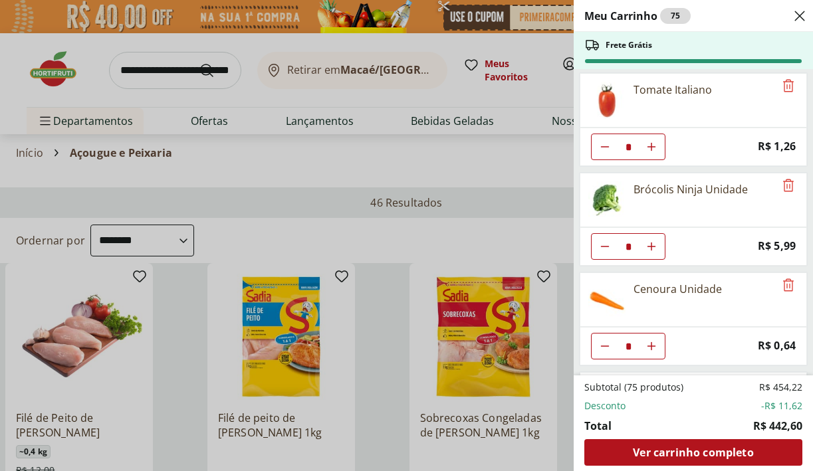
scroll to position [881, 0]
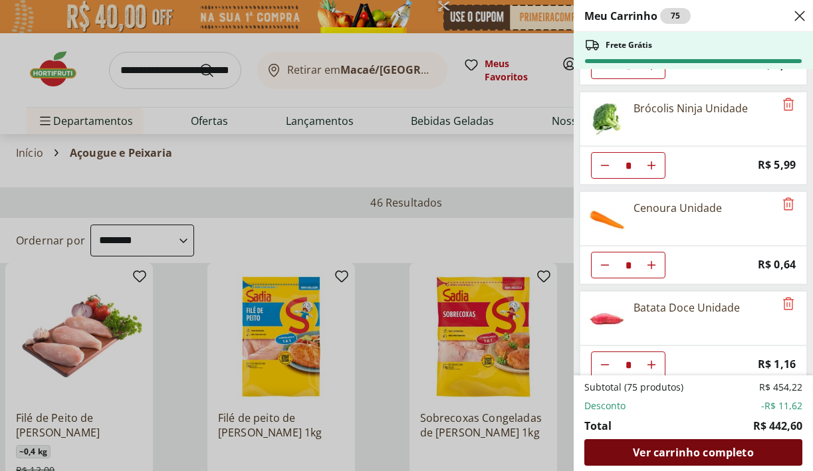
click at [655, 448] on span "Ver carrinho completo" at bounding box center [693, 453] width 120 height 11
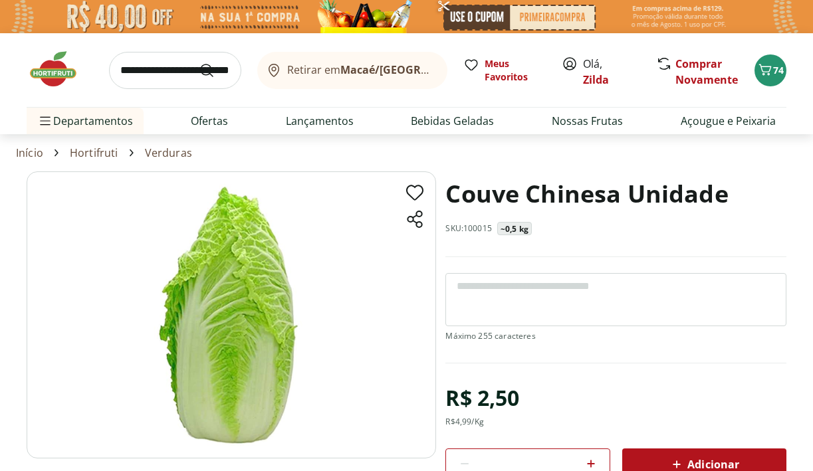
click at [579, 297] on textarea at bounding box center [616, 299] width 341 height 53
type textarea "**********"
click at [678, 460] on icon at bounding box center [677, 465] width 16 height 16
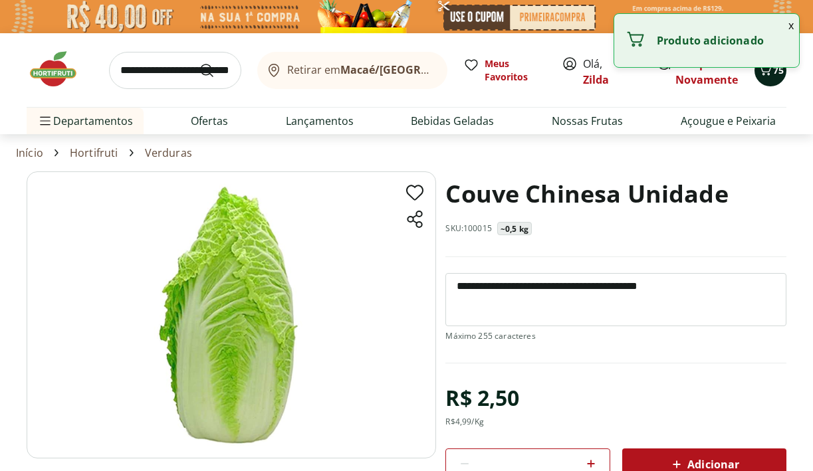
click at [769, 82] on button "75" at bounding box center [771, 71] width 32 height 32
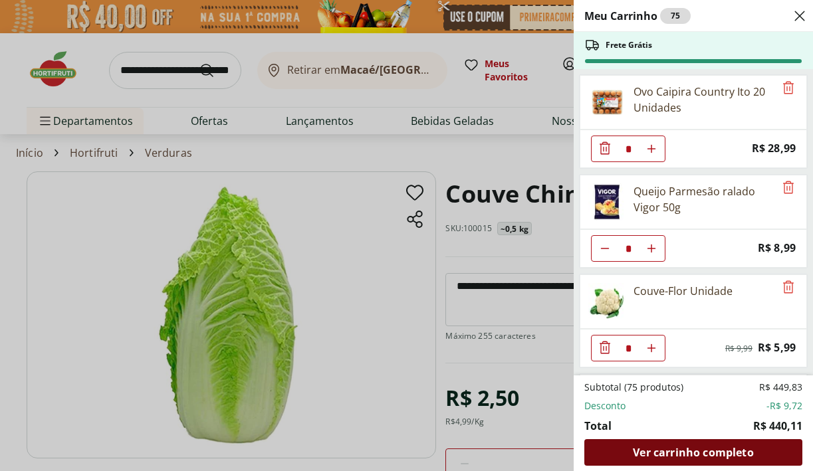
click at [661, 458] on span "Ver carrinho completo" at bounding box center [693, 453] width 120 height 11
